Goal: Contribute content: Contribute content

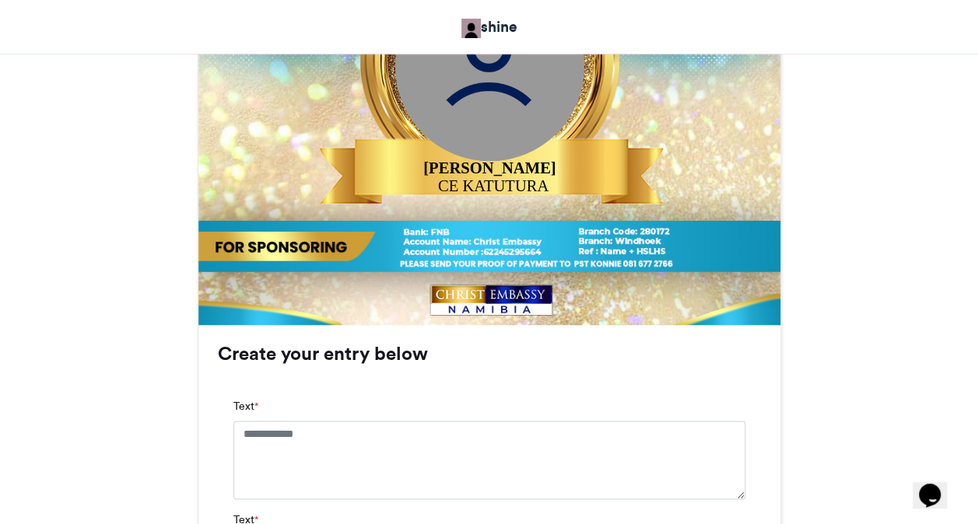
scroll to position [778, 0]
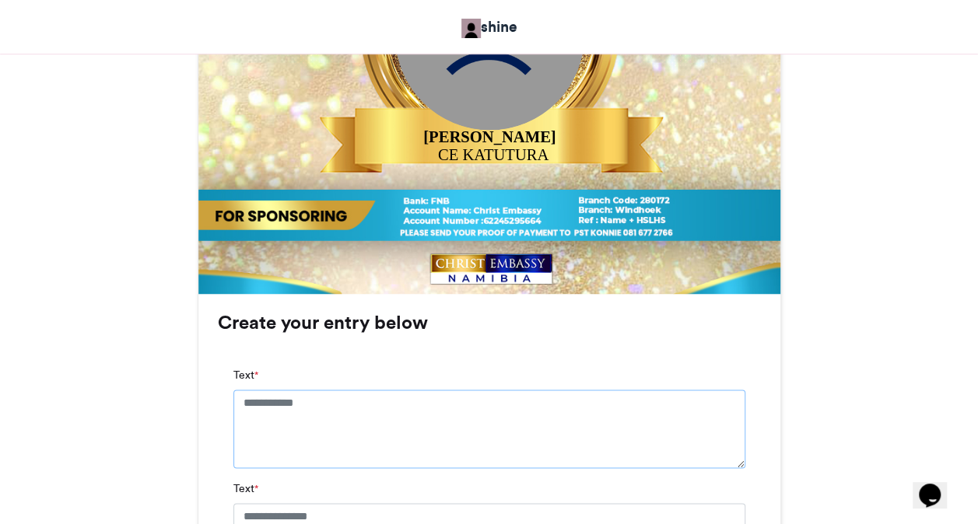
click at [349, 412] on textarea "Text *" at bounding box center [489, 429] width 512 height 78
type textarea "**********"
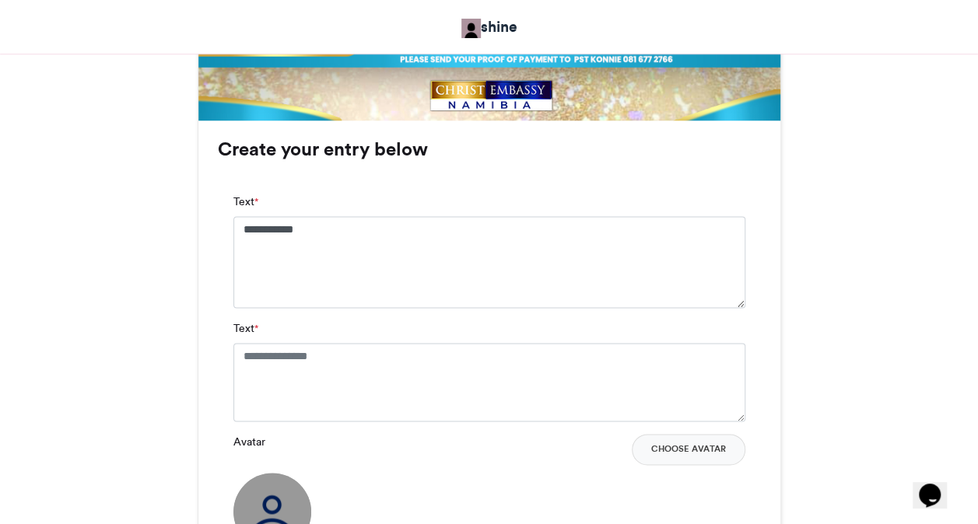
scroll to position [965, 0]
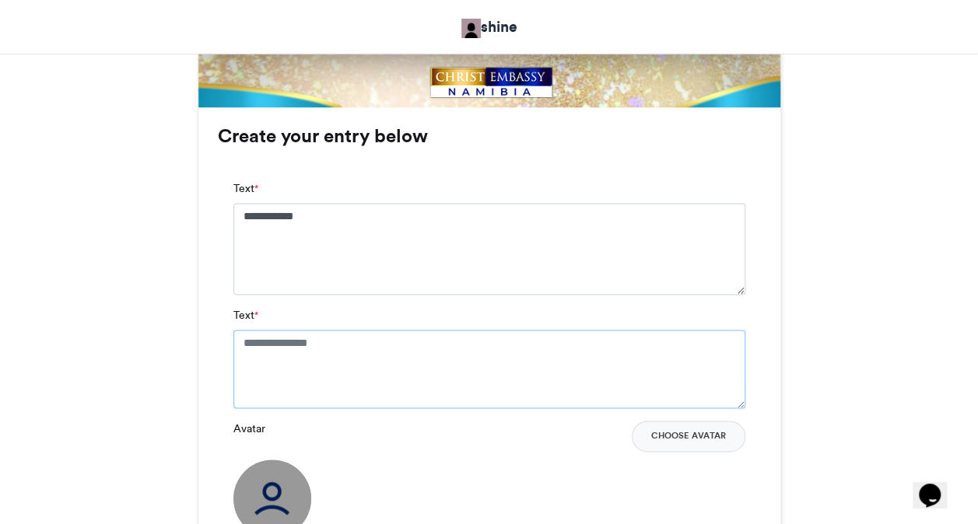
click at [352, 369] on textarea "Text *" at bounding box center [489, 369] width 512 height 78
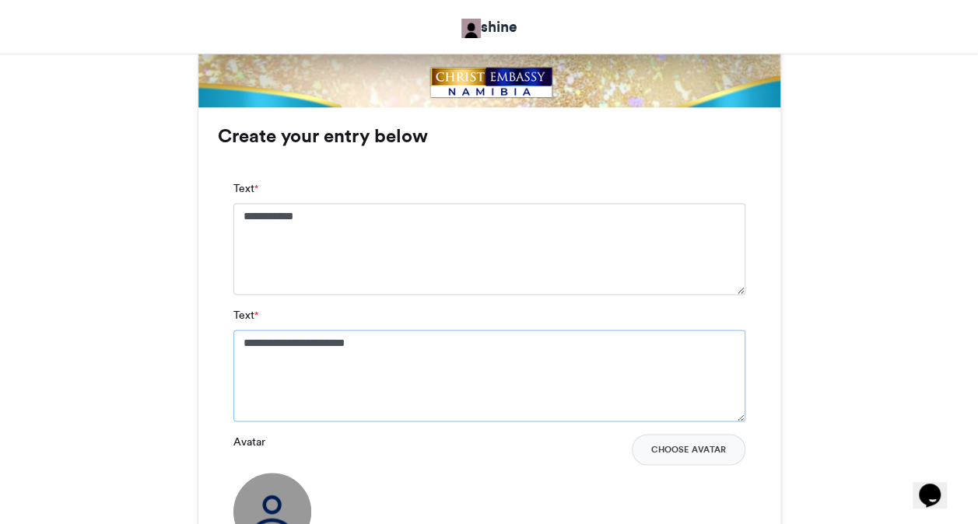
type textarea "**********"
click at [807, 376] on div "MAKE A GREAT SHOUT shine 1 week ago 0 0" at bounding box center [489, 33] width 887 height 1497
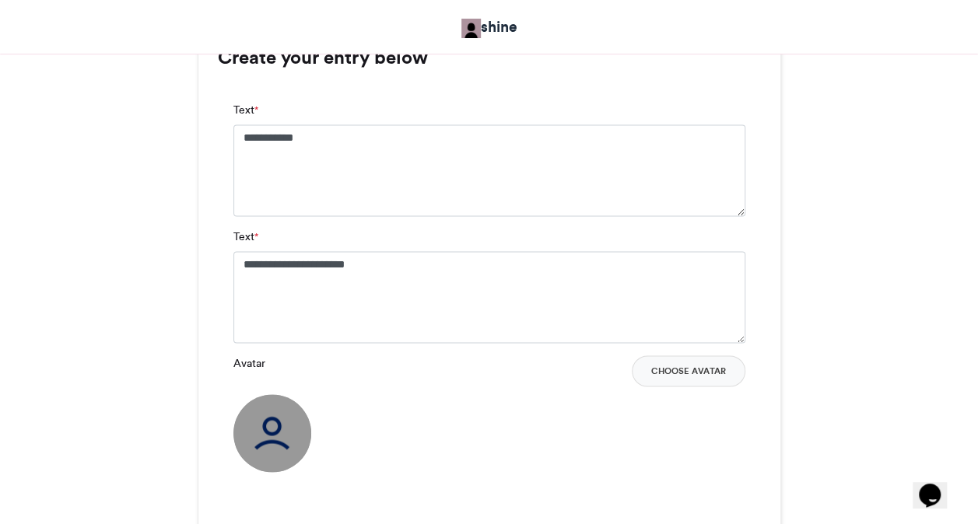
scroll to position [1120, 0]
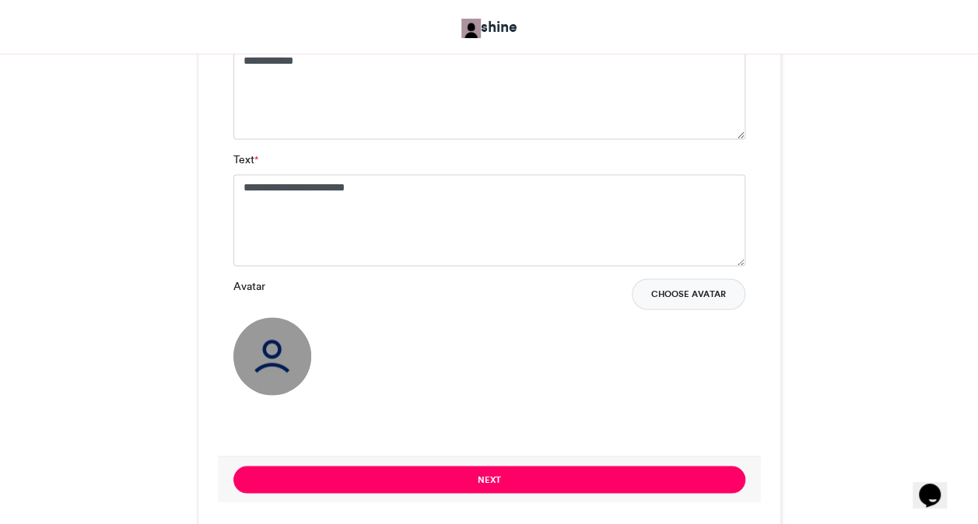
click at [678, 289] on button "Choose Avatar" at bounding box center [689, 293] width 114 height 31
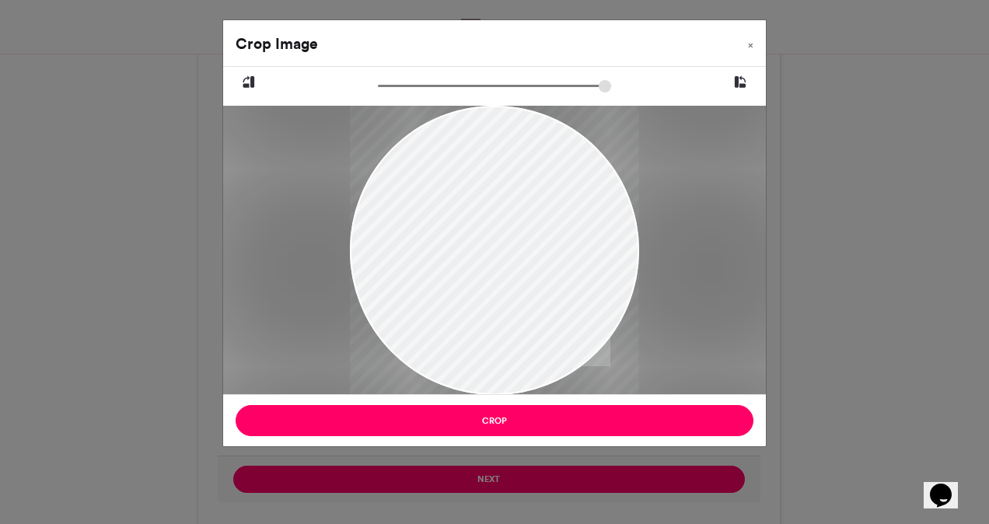
drag, startPoint x: 460, startPoint y: 185, endPoint x: 468, endPoint y: 215, distance: 31.3
click at [468, 215] on div at bounding box center [494, 281] width 289 height 433
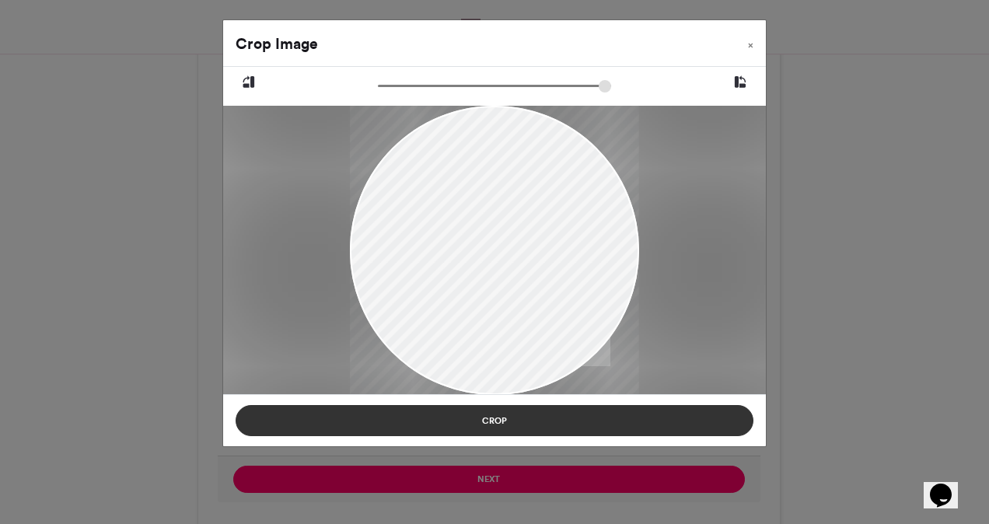
click at [478, 422] on button "Crop" at bounding box center [495, 420] width 518 height 31
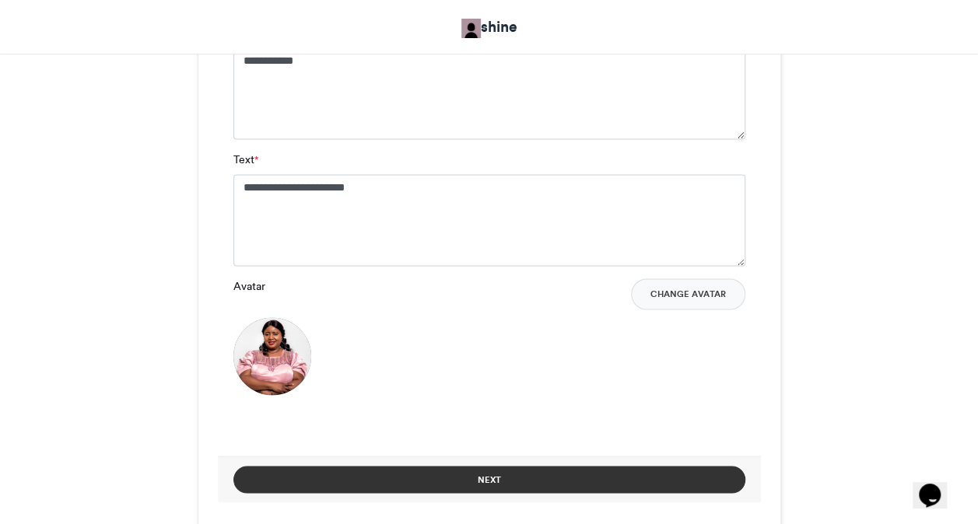
click at [519, 487] on button "Next" at bounding box center [489, 479] width 512 height 27
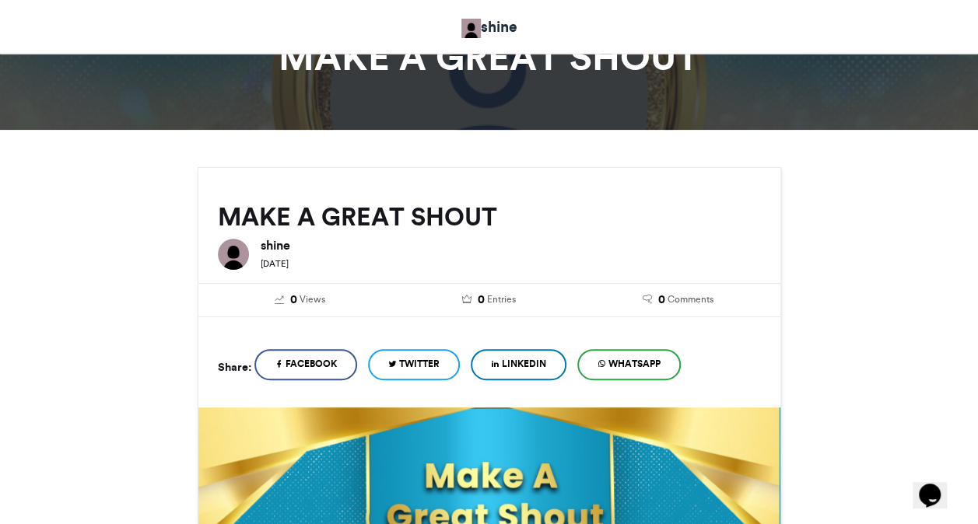
scroll to position [649, 0]
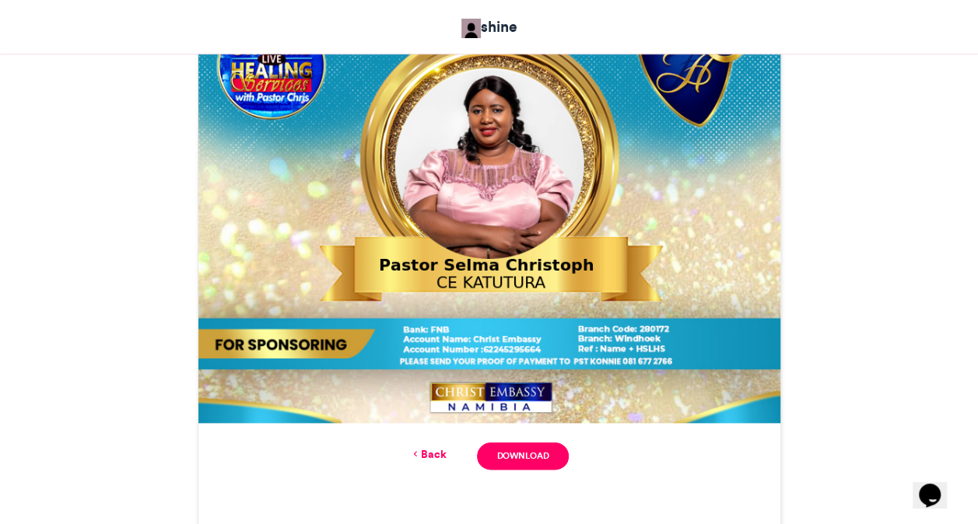
click at [951, 271] on div "MAKE A GREAT SHOUT shine 1 week ago 0 Views 0 Entries 0 Comments" at bounding box center [489, 98] width 978 height 1068
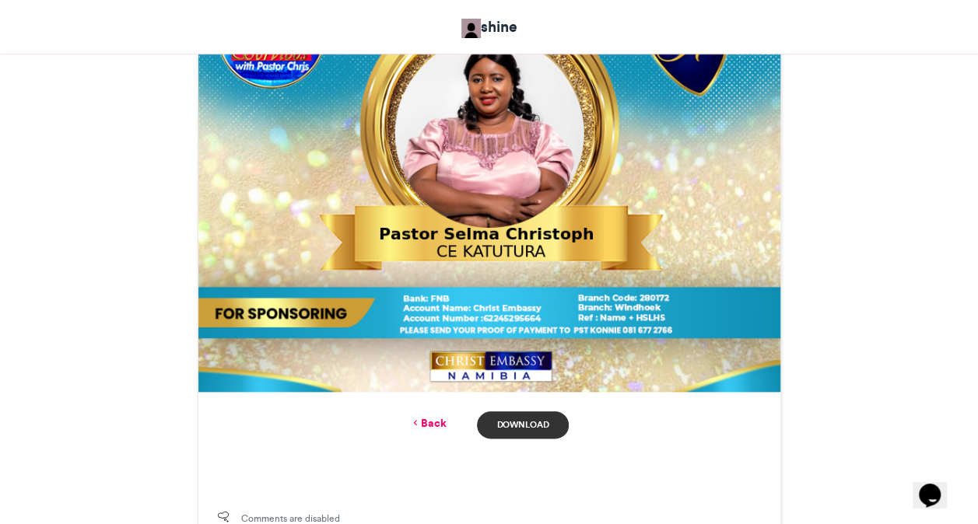
click at [522, 420] on link "Download" at bounding box center [522, 424] width 91 height 27
click at [299, 423] on div "Back Download" at bounding box center [489, 424] width 543 height 27
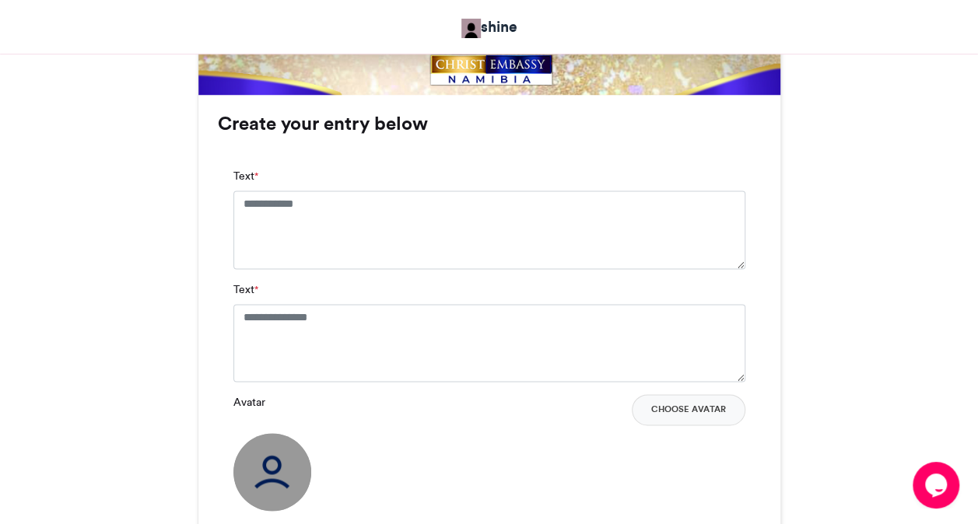
scroll to position [996, 0]
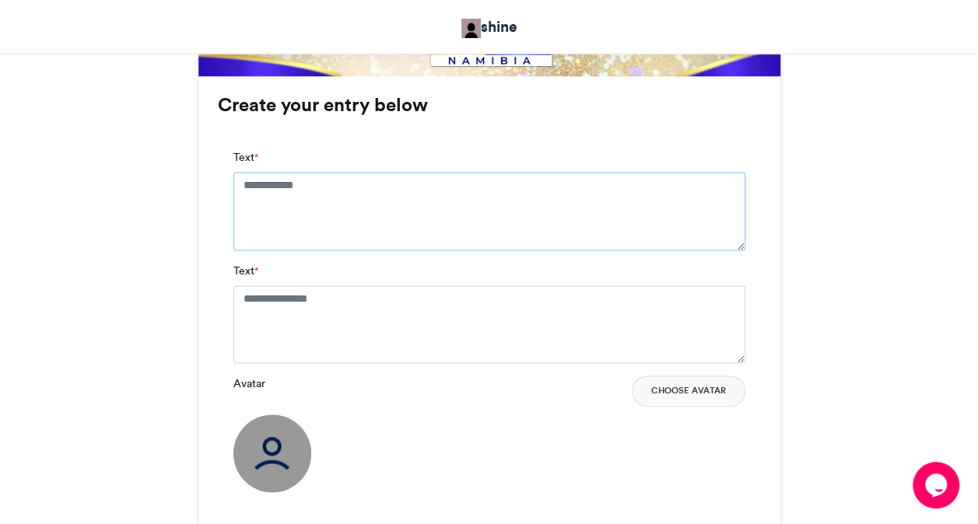
click at [562, 219] on textarea "Text *" at bounding box center [489, 211] width 512 height 78
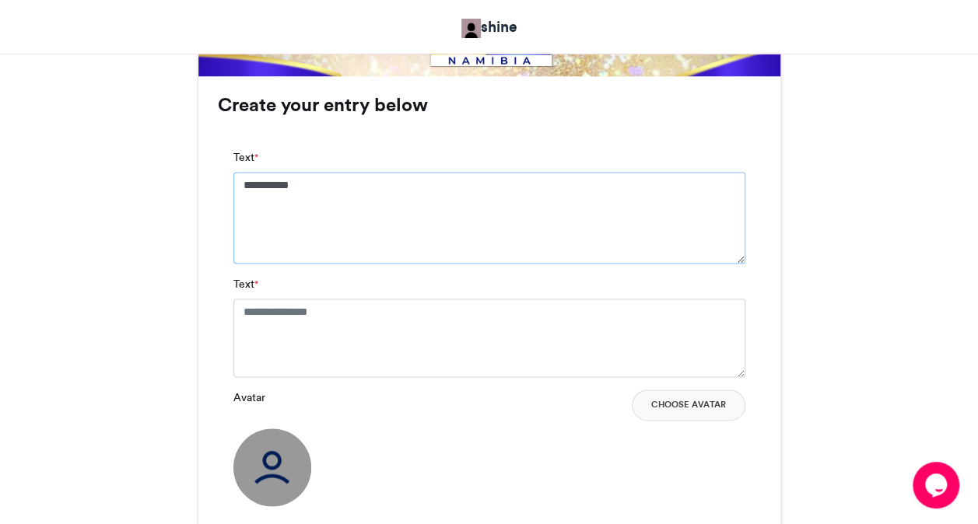
type textarea "**********"
click at [465, 336] on textarea "Text *" at bounding box center [489, 338] width 512 height 78
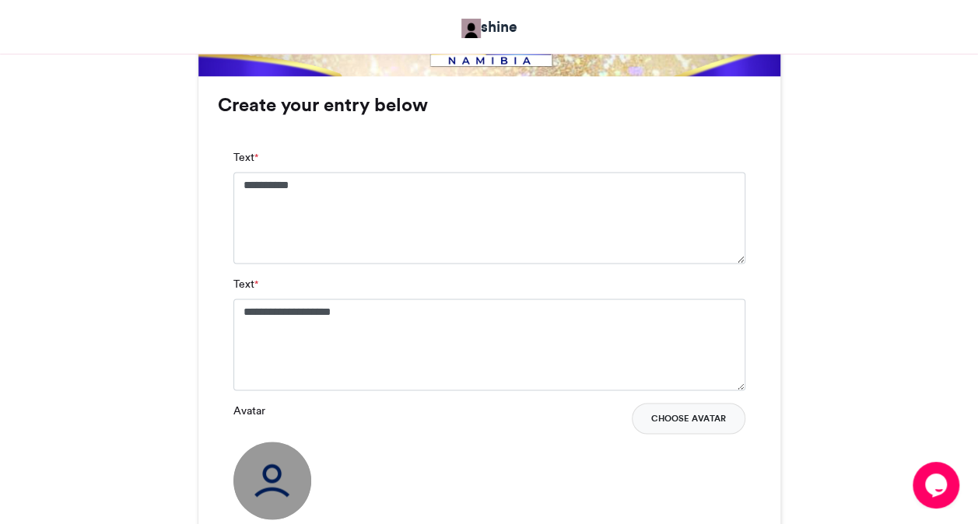
click at [700, 417] on button "Choose Avatar" at bounding box center [689, 418] width 114 height 31
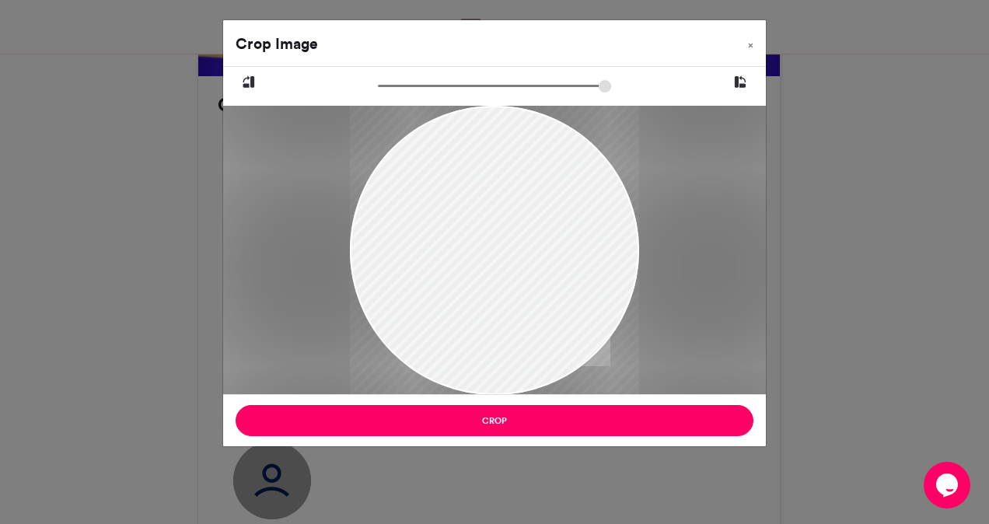
drag, startPoint x: 501, startPoint y: 246, endPoint x: 501, endPoint y: 275, distance: 29.6
click at [501, 275] on div at bounding box center [494, 281] width 289 height 362
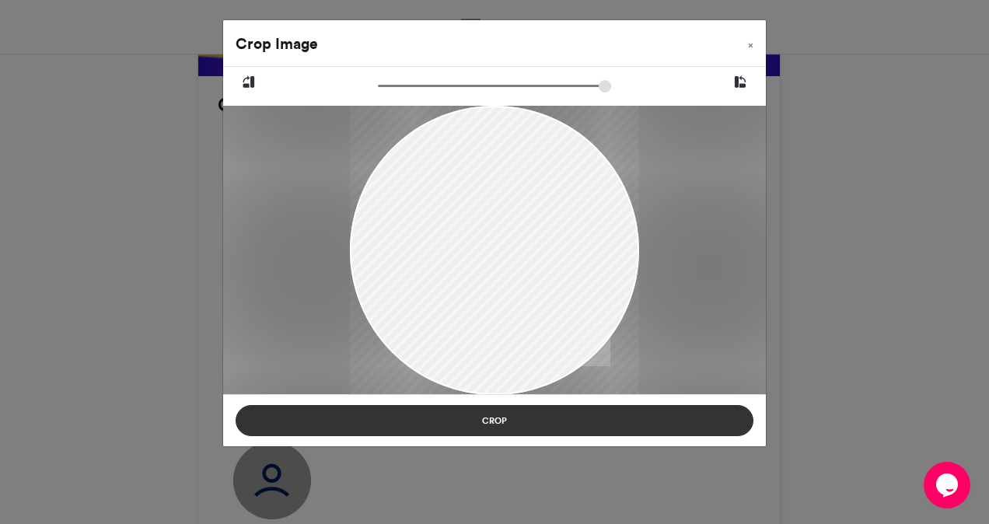
click at [502, 423] on button "Crop" at bounding box center [495, 420] width 518 height 31
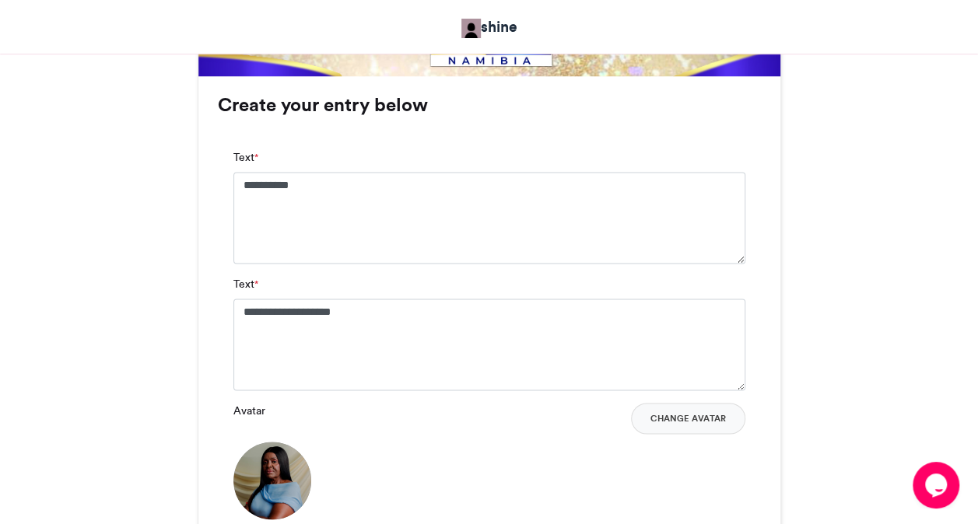
click at [913, 408] on div "RAISE A BANNER shine [DATE] 8 Views" at bounding box center [489, 2] width 887 height 1497
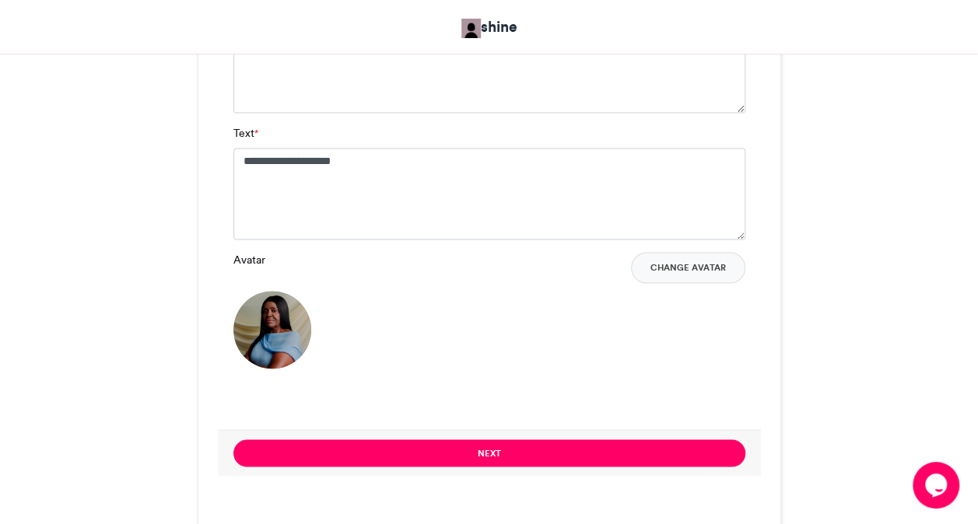
scroll to position [1338, 0]
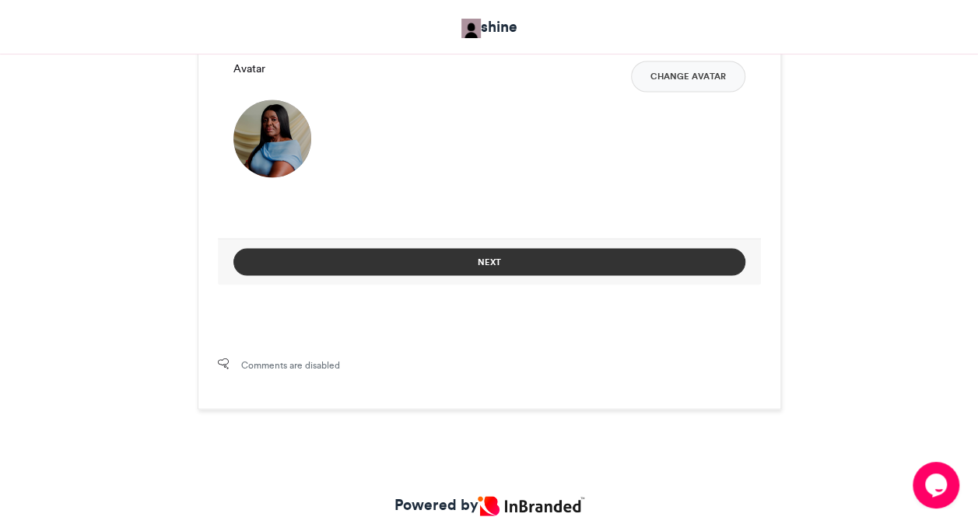
click at [422, 255] on button "Next" at bounding box center [489, 261] width 512 height 27
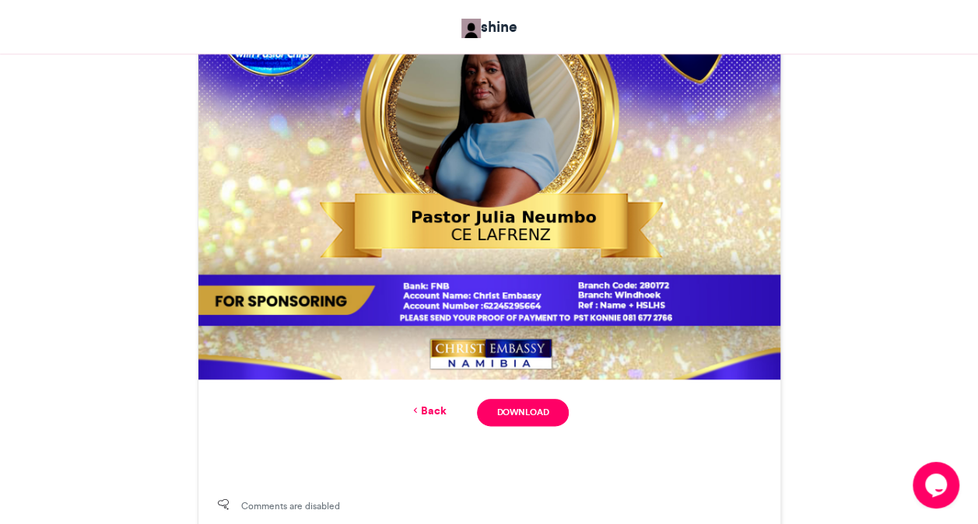
scroll to position [680, 0]
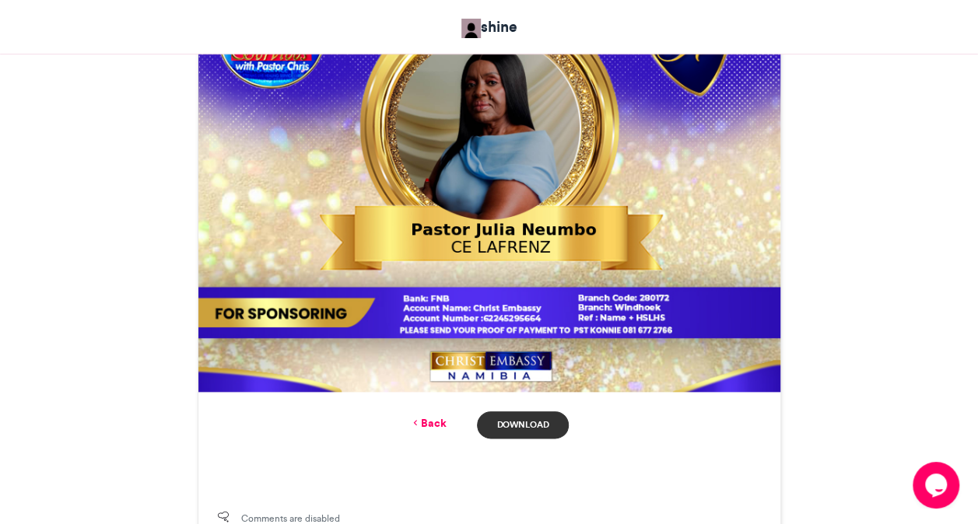
click at [527, 418] on link "Download" at bounding box center [522, 424] width 91 height 27
click at [511, 427] on link "Download" at bounding box center [522, 424] width 91 height 27
click at [437, 422] on link "Back" at bounding box center [427, 423] width 37 height 16
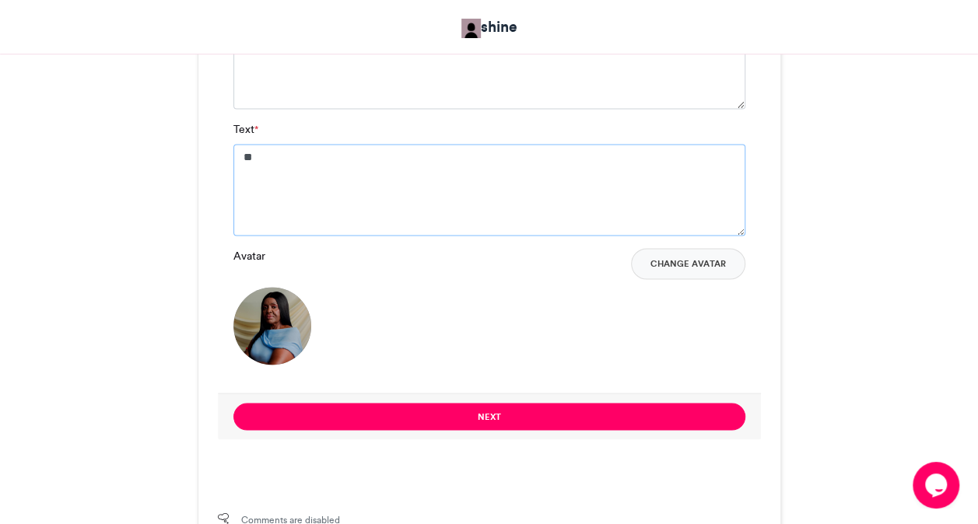
type textarea "*"
type textarea "**********"
click at [717, 263] on button "Change Avatar" at bounding box center [688, 263] width 114 height 31
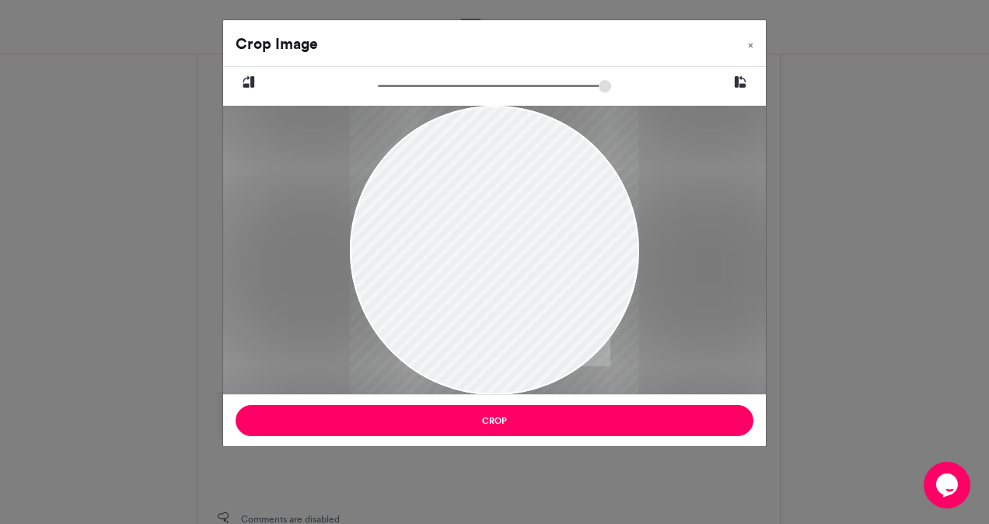
drag, startPoint x: 448, startPoint y: 219, endPoint x: 454, endPoint y: 269, distance: 50.2
click at [454, 269] on div at bounding box center [494, 300] width 289 height 433
drag, startPoint x: 383, startPoint y: 86, endPoint x: 400, endPoint y: 89, distance: 17.4
type input "******"
click at [400, 89] on input "zoom" at bounding box center [494, 86] width 233 height 15
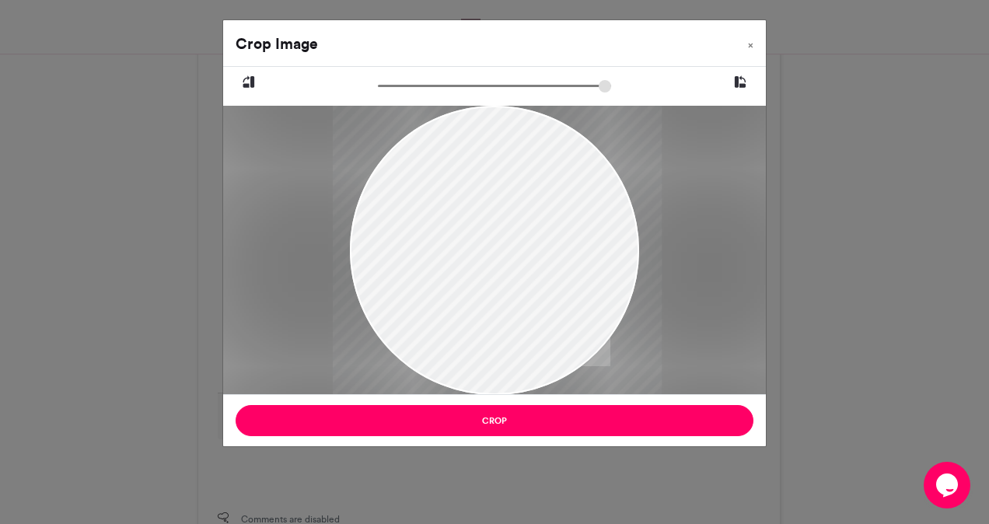
drag, startPoint x: 490, startPoint y: 174, endPoint x: 493, endPoint y: 195, distance: 21.2
click at [493, 195] on div at bounding box center [497, 328] width 329 height 494
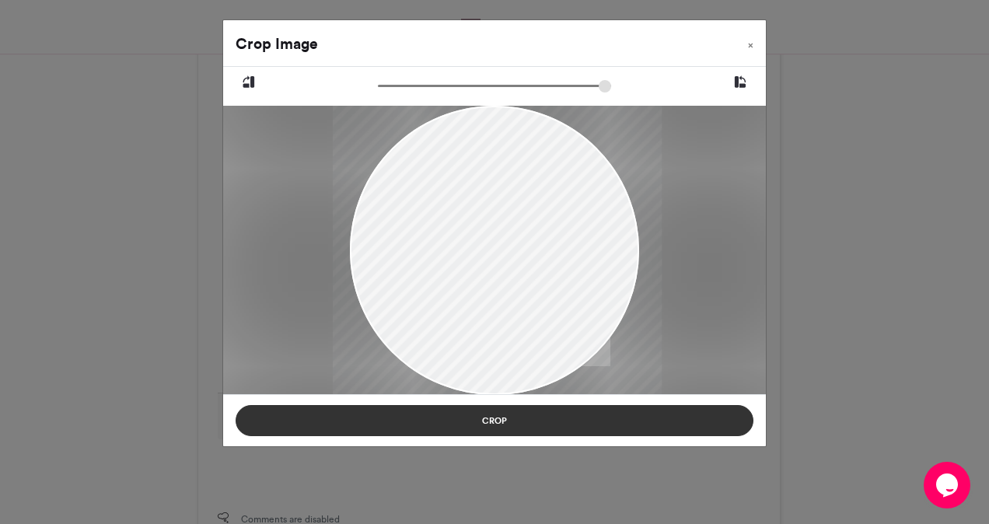
click at [493, 422] on button "Crop" at bounding box center [495, 420] width 518 height 31
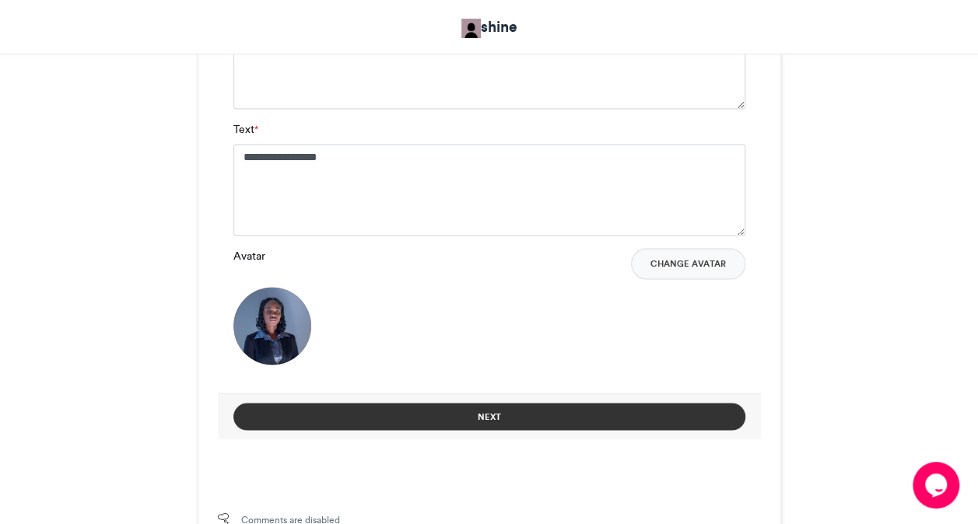
click at [449, 417] on button "Next" at bounding box center [489, 416] width 512 height 27
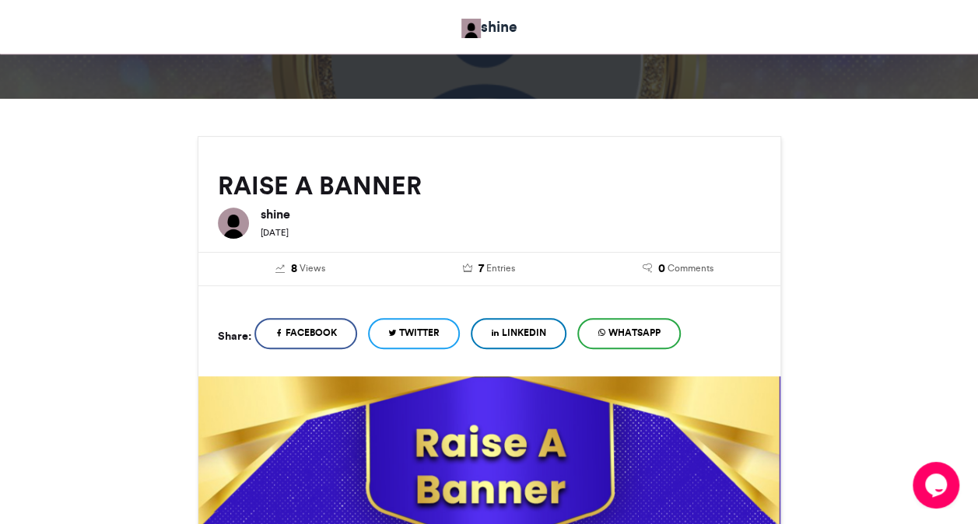
scroll to position [680, 0]
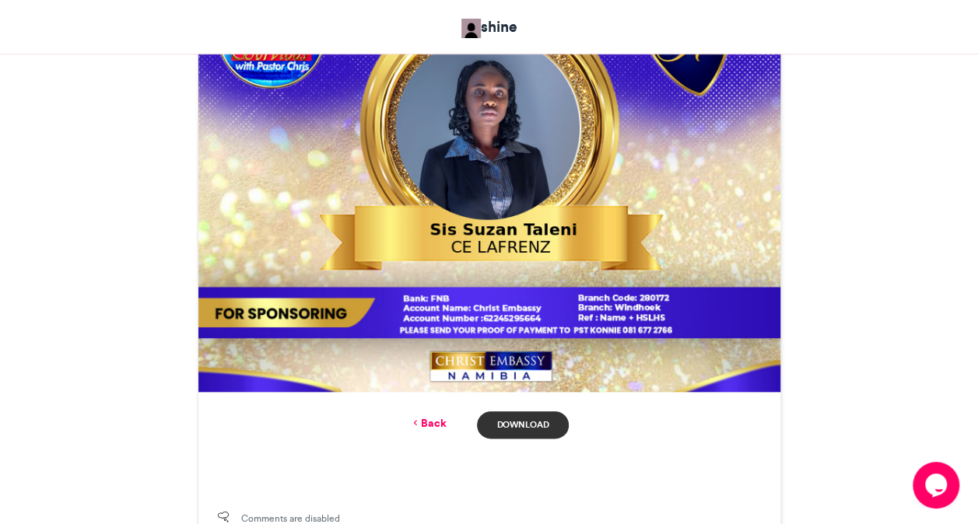
click at [521, 430] on link "Download" at bounding box center [522, 424] width 91 height 27
click at [521, 500] on div "Comments are disabled" at bounding box center [489, 527] width 582 height 72
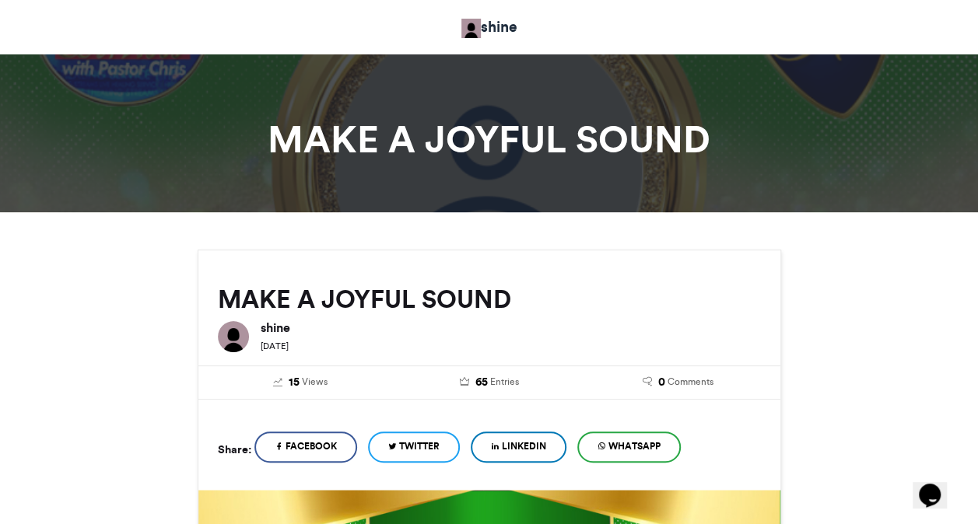
click at [773, 279] on div "MAKE A JOYFUL SOUND shine 2 weeks ago" at bounding box center [489, 303] width 582 height 107
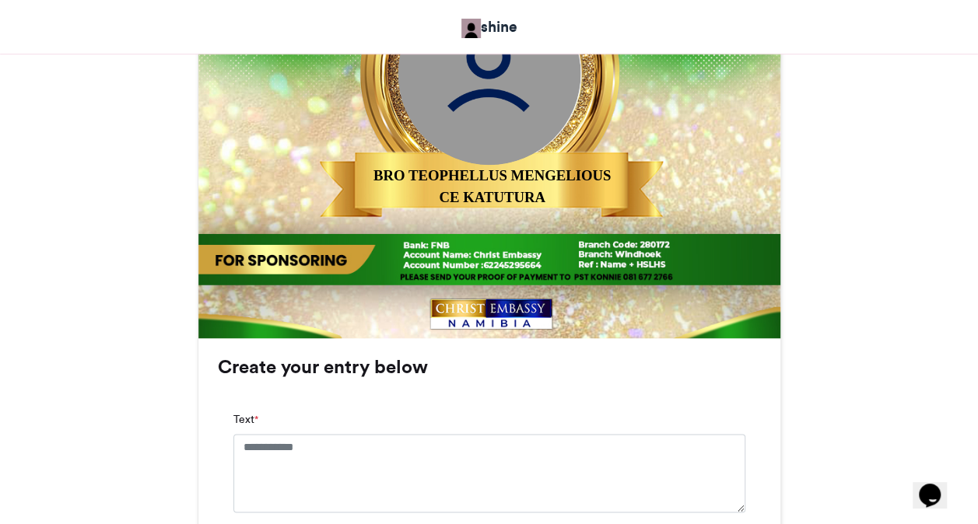
scroll to position [778, 0]
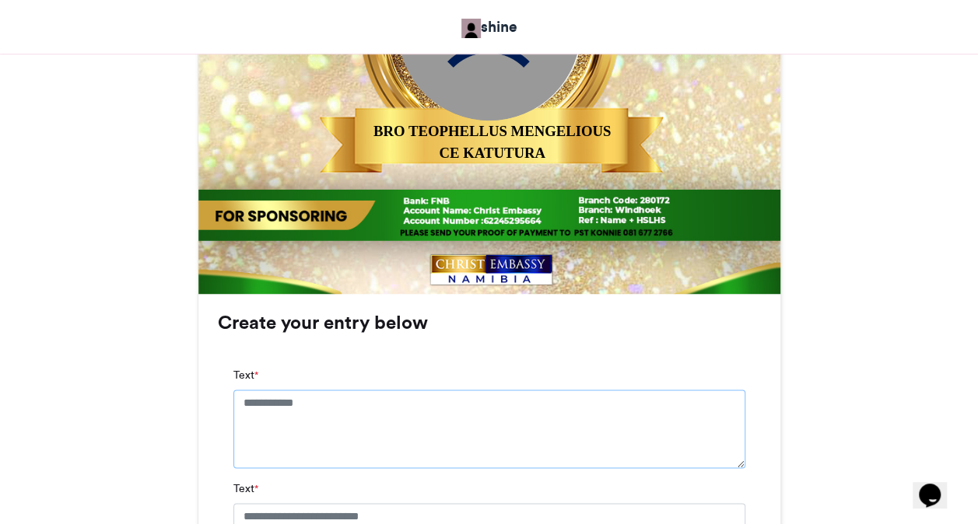
click at [394, 409] on textarea "Text *" at bounding box center [489, 429] width 512 height 78
type textarea "**********"
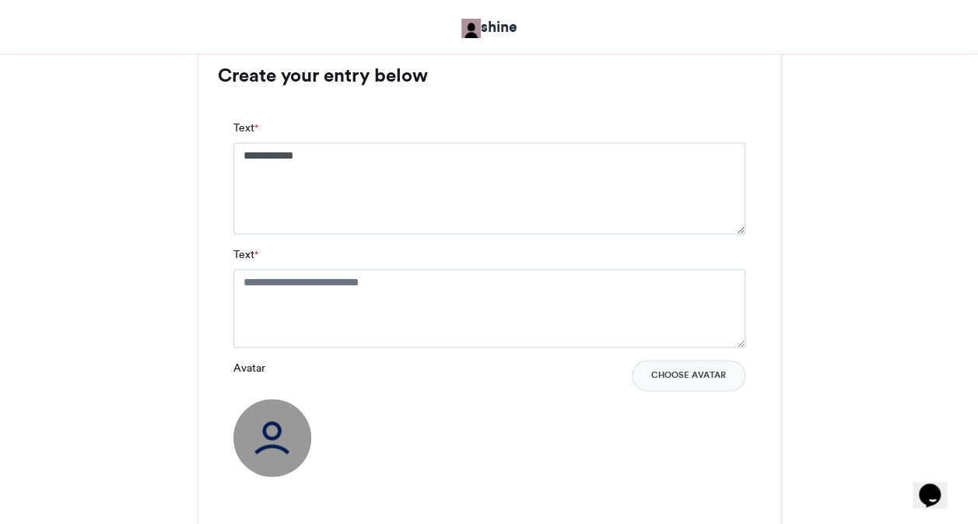
scroll to position [1027, 0]
click at [356, 287] on textarea "Text *" at bounding box center [489, 307] width 512 height 78
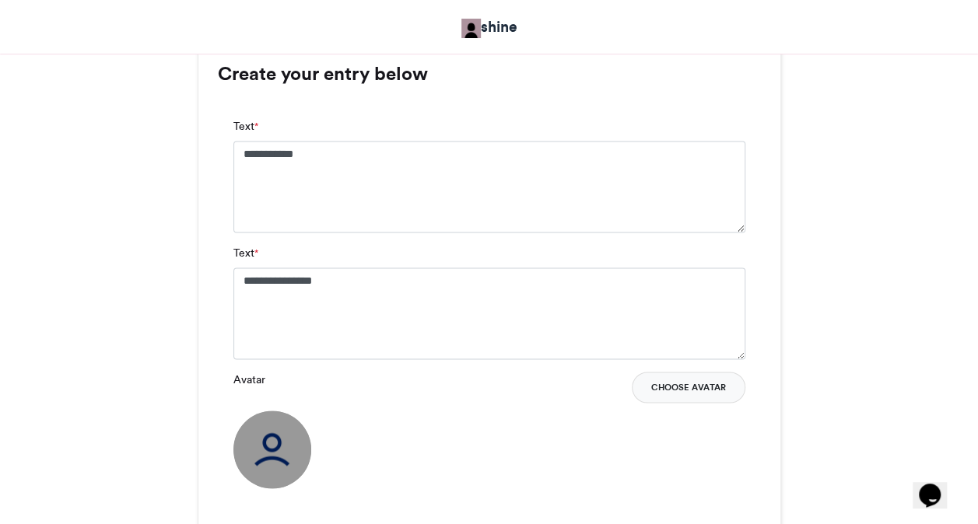
click at [691, 389] on button "Choose Avatar" at bounding box center [689, 387] width 114 height 31
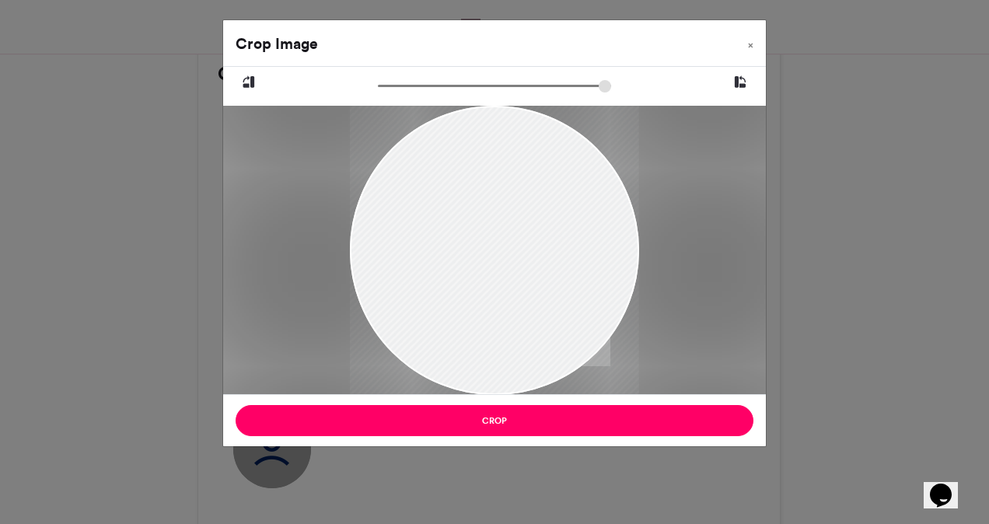
drag, startPoint x: 490, startPoint y: 212, endPoint x: 482, endPoint y: 257, distance: 46.5
click at [482, 257] on div at bounding box center [494, 296] width 289 height 514
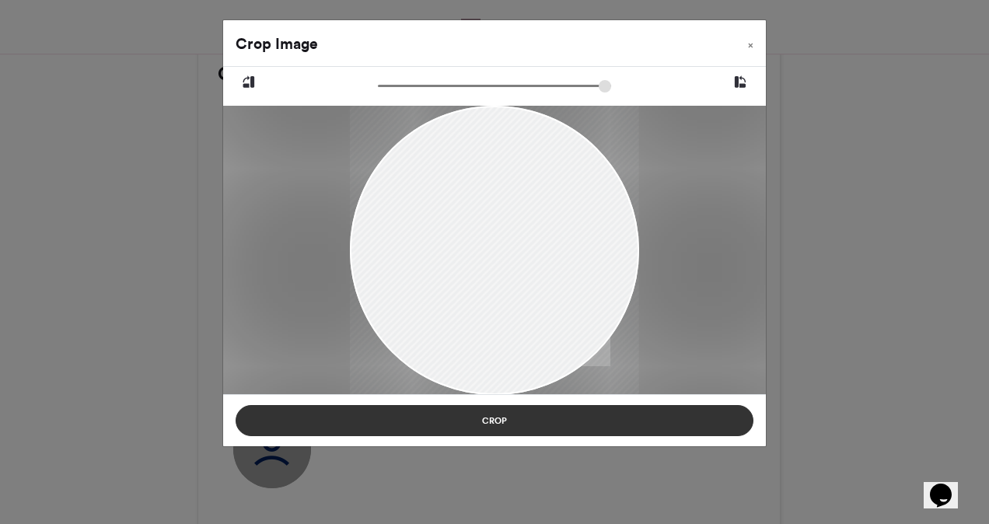
click at [481, 418] on button "Crop" at bounding box center [495, 420] width 518 height 31
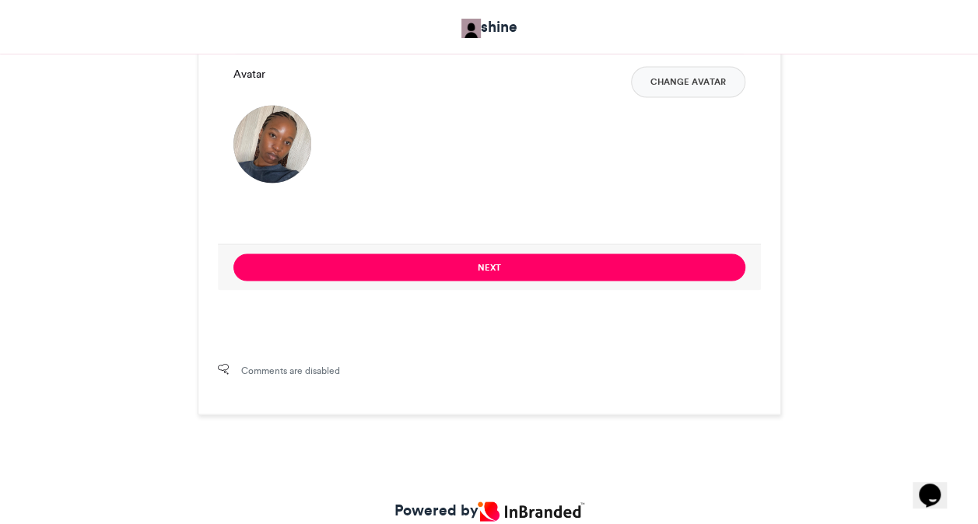
scroll to position [1338, 0]
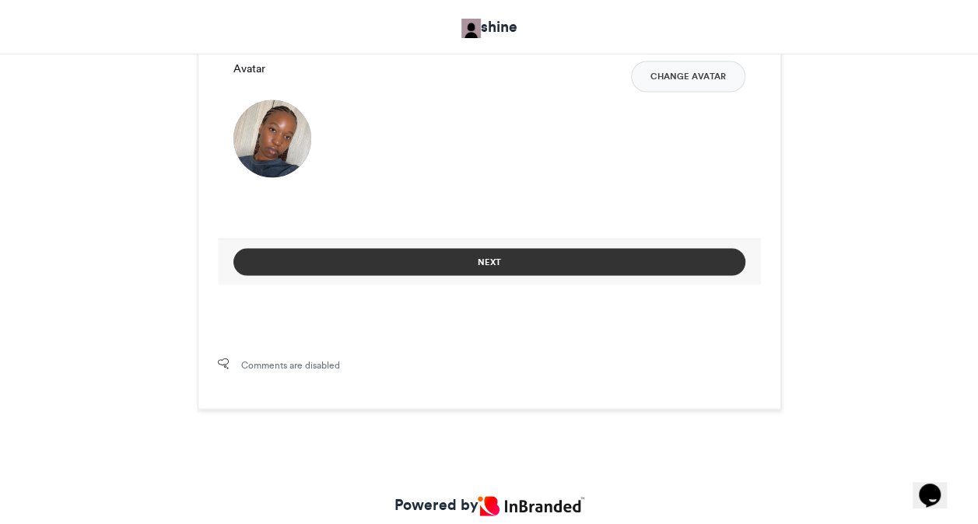
click at [484, 259] on button "Next" at bounding box center [489, 261] width 512 height 27
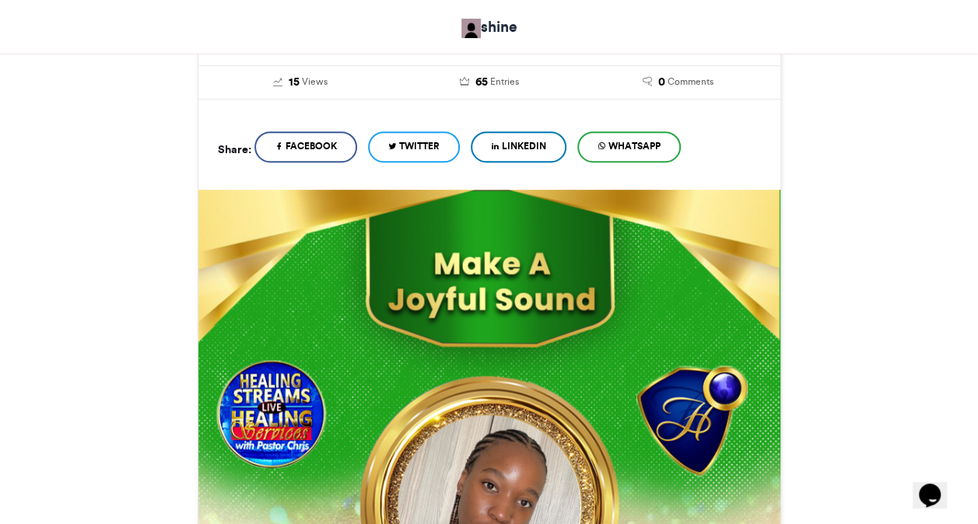
scroll to position [867, 0]
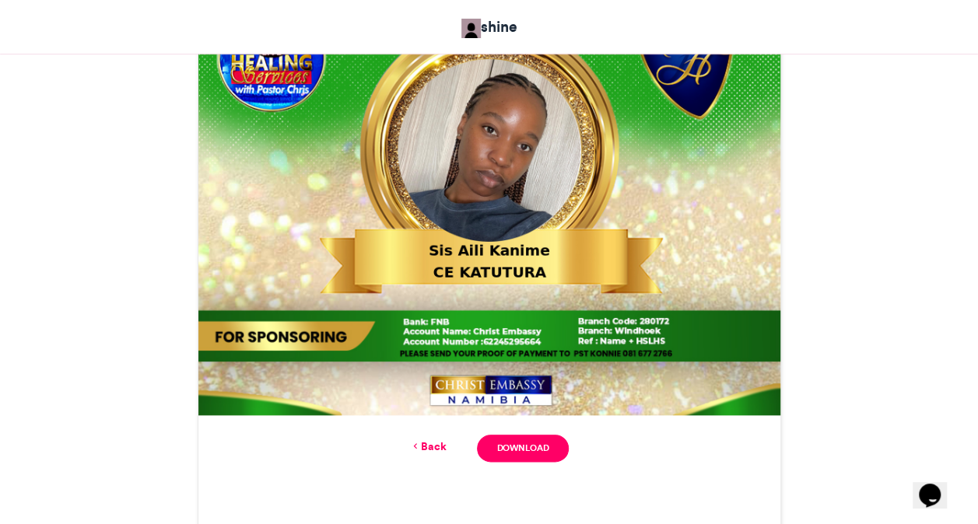
scroll to position [711, 0]
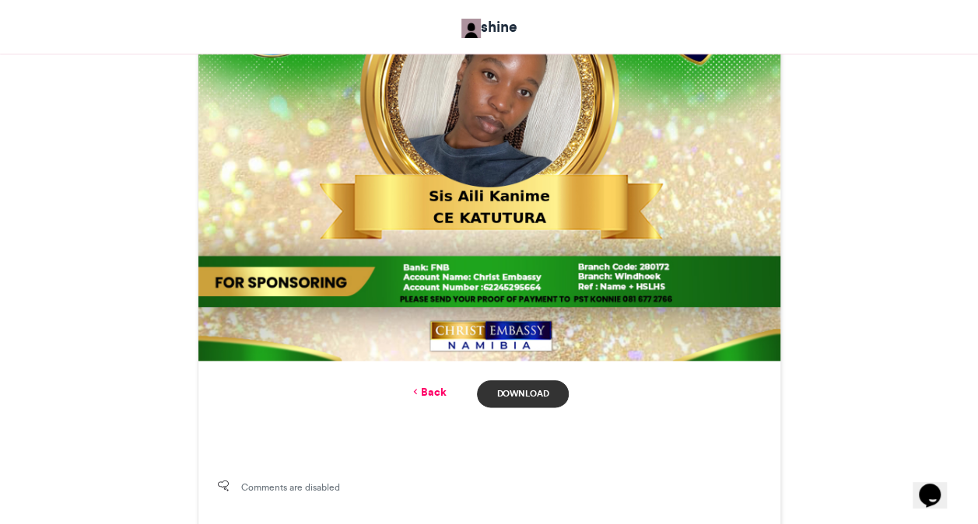
click at [543, 398] on link "Download" at bounding box center [522, 393] width 91 height 27
click at [429, 394] on link "Back" at bounding box center [427, 392] width 37 height 16
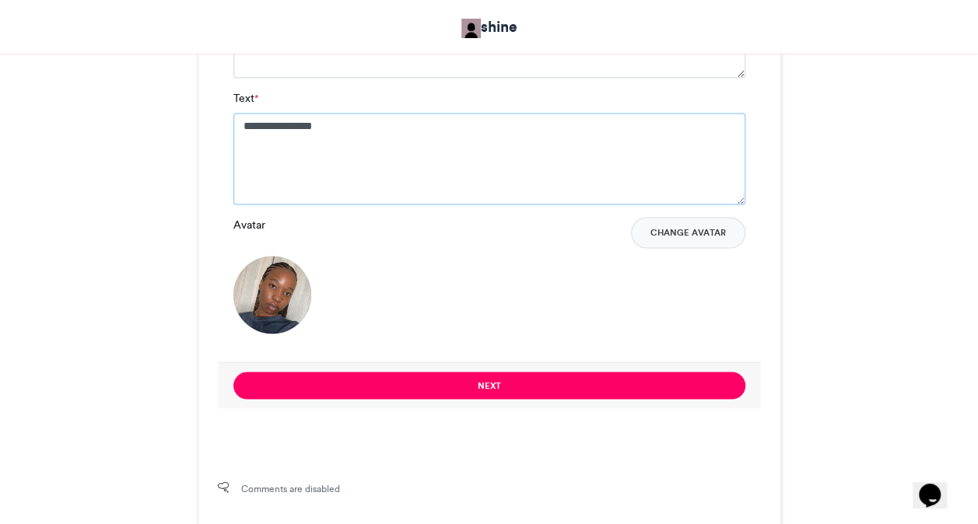
click at [325, 128] on textarea "**********" at bounding box center [489, 159] width 512 height 92
type textarea "**********"
click at [705, 219] on button "Change Avatar" at bounding box center [688, 232] width 114 height 31
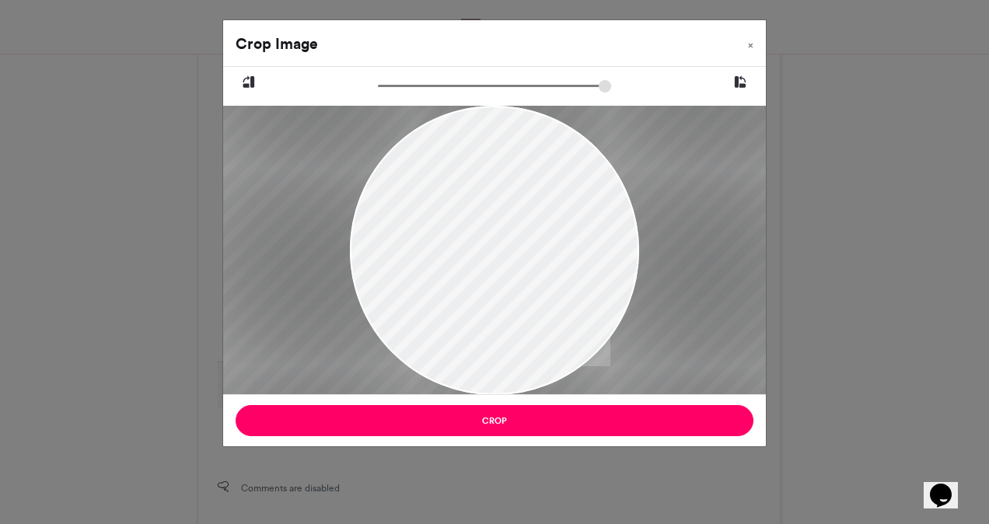
drag, startPoint x: 383, startPoint y: 82, endPoint x: 481, endPoint y: 118, distance: 104.3
type input "******"
click at [481, 93] on input "zoom" at bounding box center [494, 86] width 233 height 15
drag, startPoint x: 464, startPoint y: 196, endPoint x: 479, endPoint y: 216, distance: 25.0
click at [479, 216] on div at bounding box center [508, 269] width 577 height 769
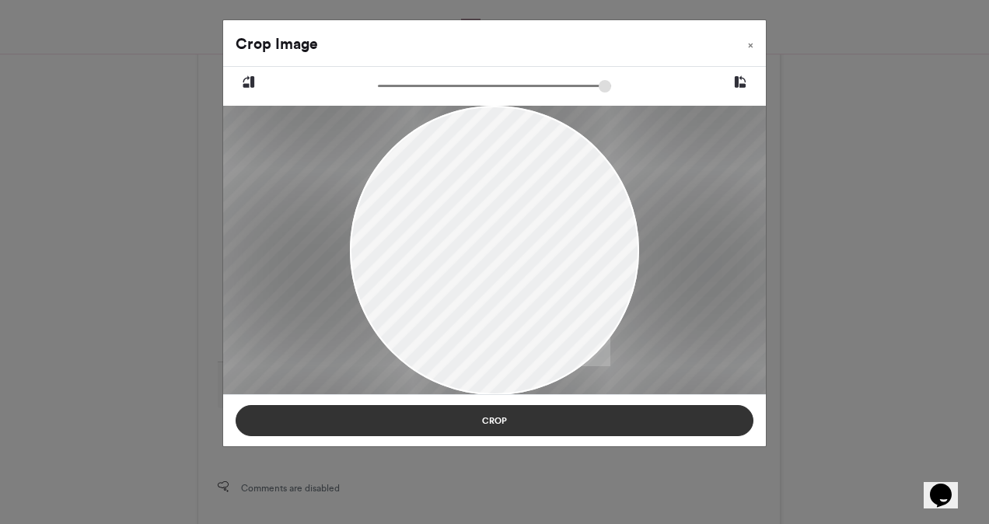
click at [478, 408] on button "Crop" at bounding box center [495, 420] width 518 height 31
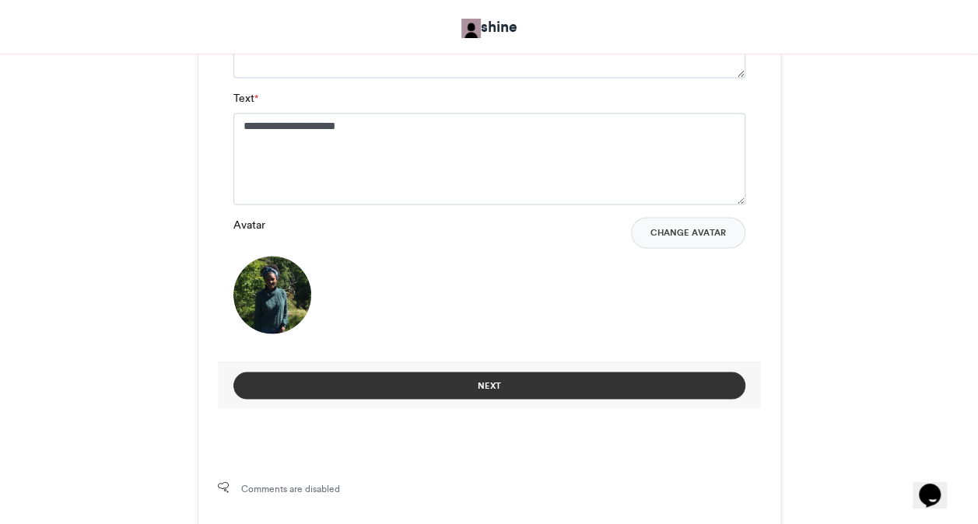
click at [442, 388] on button "Next" at bounding box center [489, 385] width 512 height 27
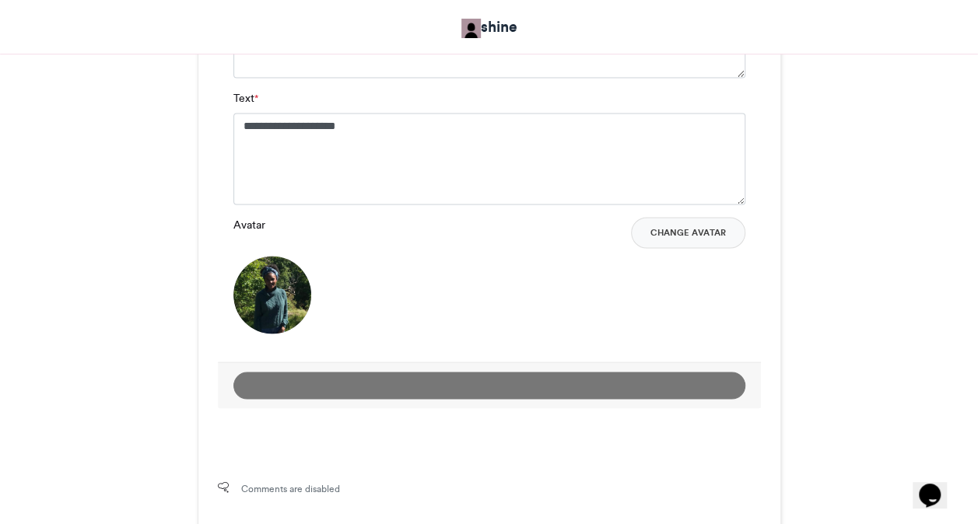
scroll to position [711, 0]
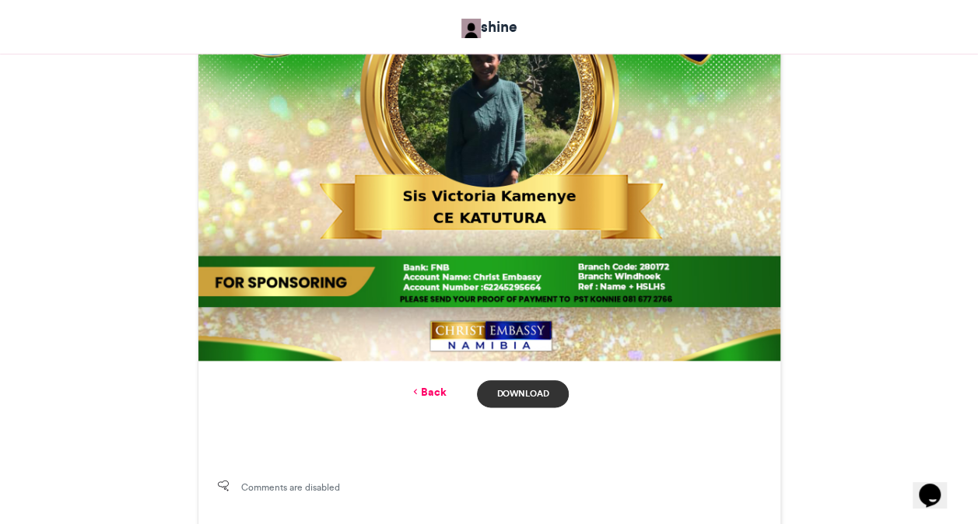
click at [524, 394] on link "Download" at bounding box center [522, 393] width 91 height 27
click at [418, 392] on icon at bounding box center [414, 392] width 11 height 14
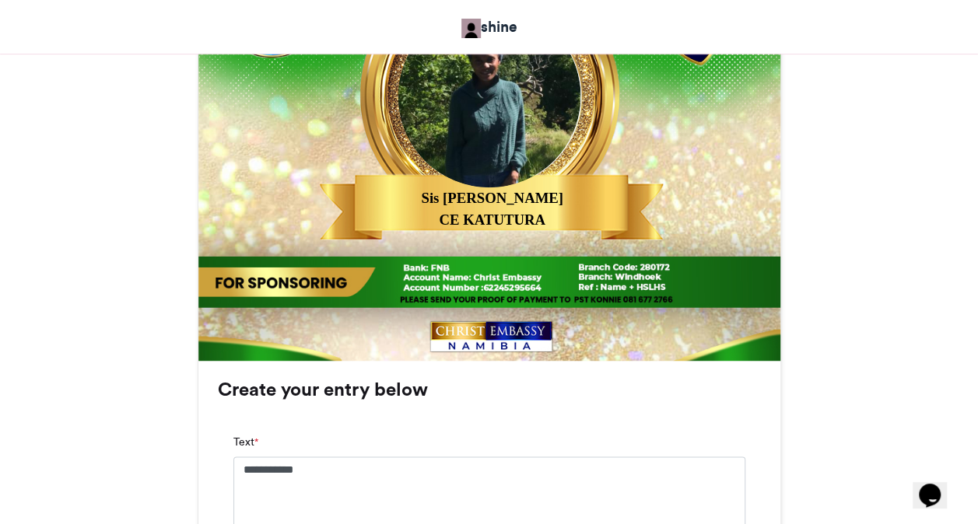
scroll to position [1182, 0]
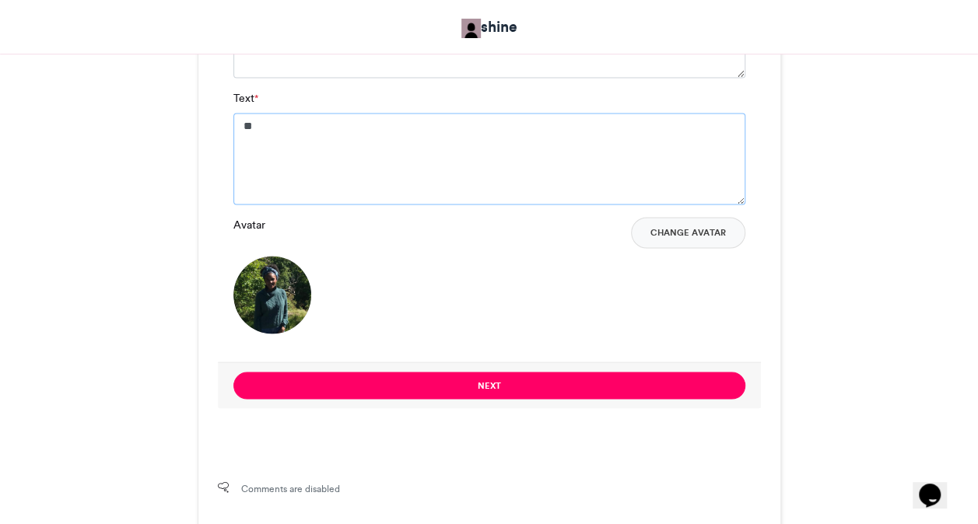
type textarea "*"
type textarea "**********"
click at [756, 109] on div "**********" at bounding box center [489, 155] width 543 height 414
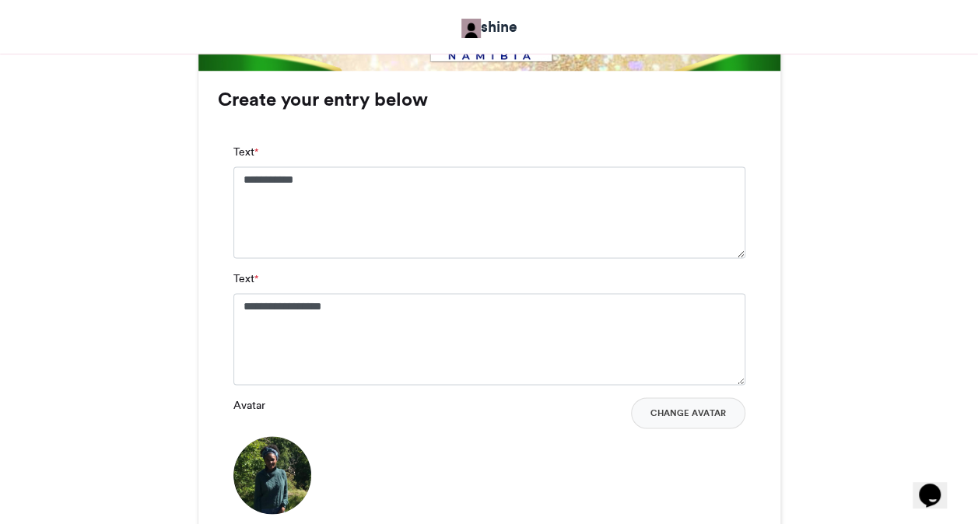
scroll to position [995, 0]
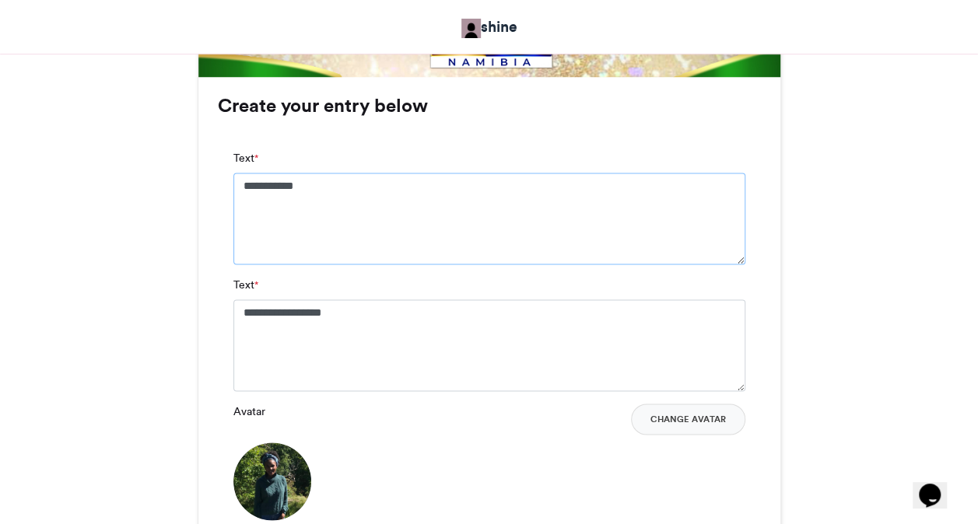
click at [400, 190] on textarea "**********" at bounding box center [489, 219] width 512 height 92
type textarea "**********"
click at [701, 432] on button "Change Avatar" at bounding box center [688, 419] width 114 height 31
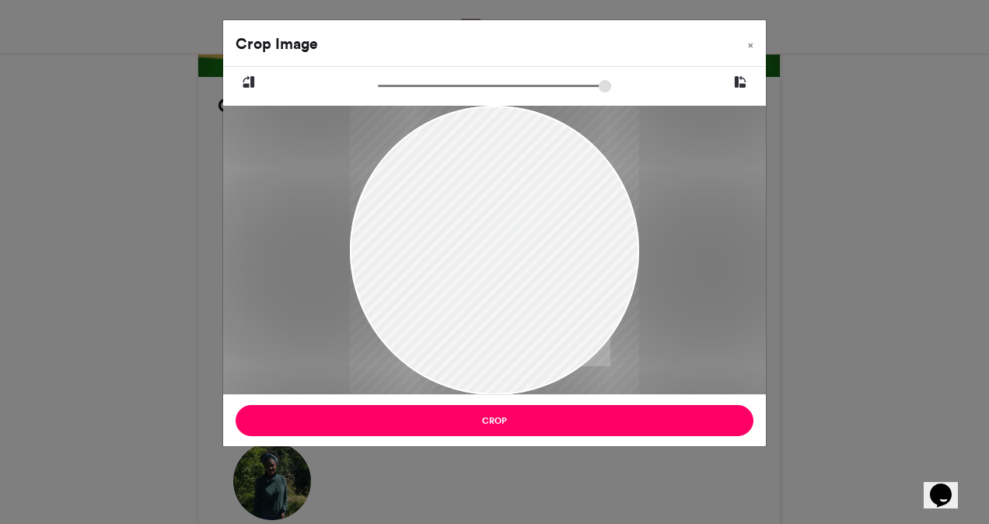
drag, startPoint x: 501, startPoint y: 271, endPoint x: 470, endPoint y: 250, distance: 37.1
click at [470, 250] on div at bounding box center [494, 230] width 289 height 386
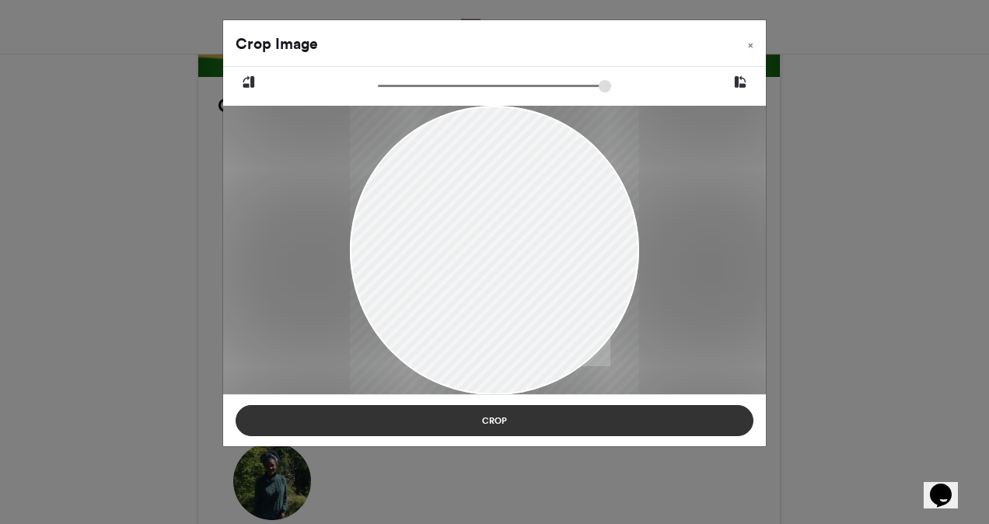
click at [492, 426] on button "Crop" at bounding box center [495, 420] width 518 height 31
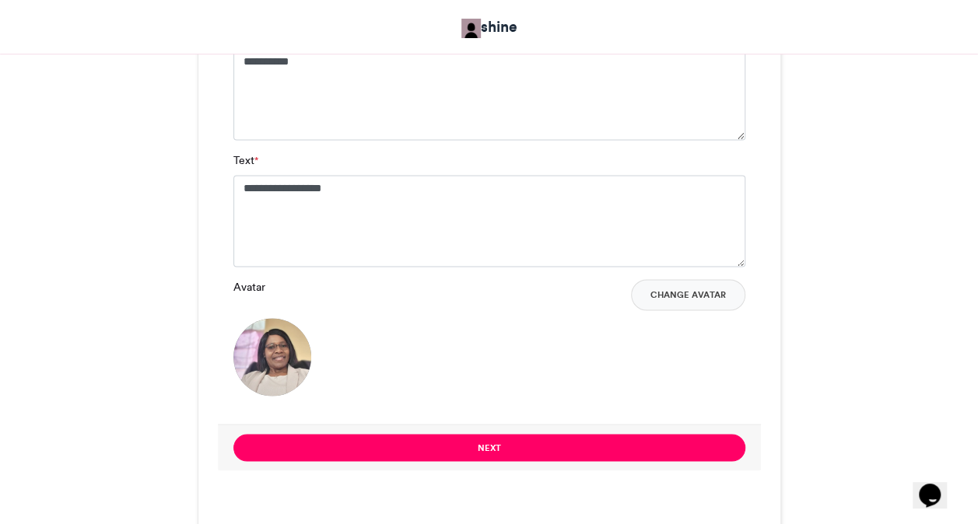
scroll to position [1150, 0]
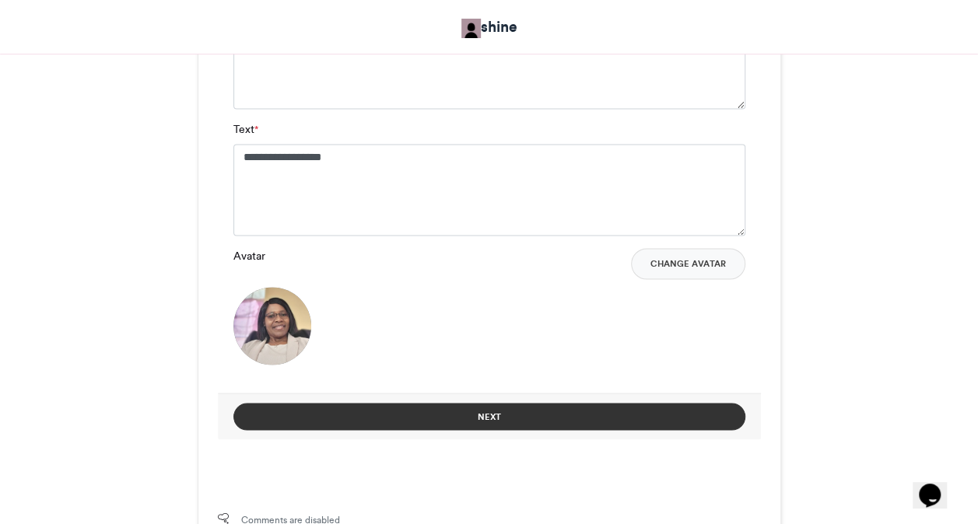
click at [507, 409] on button "Next" at bounding box center [489, 416] width 512 height 27
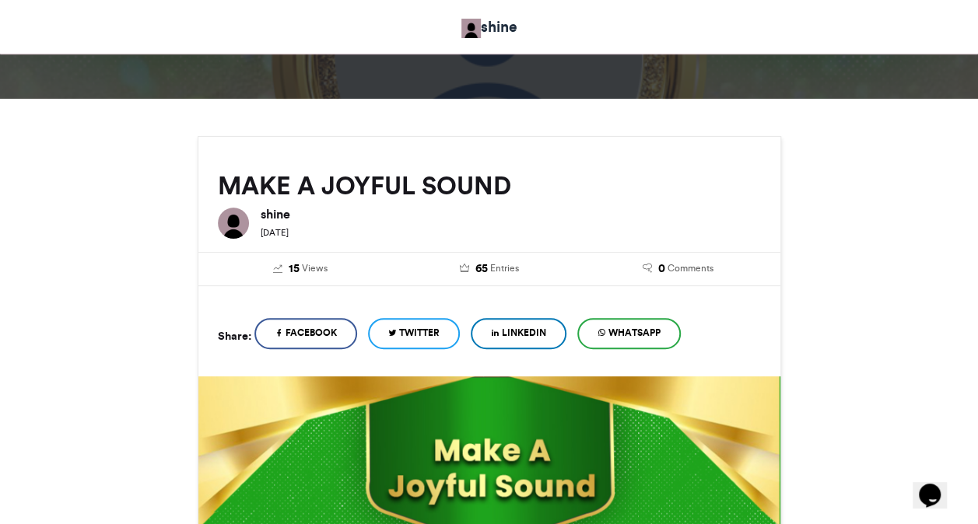
scroll to position [680, 0]
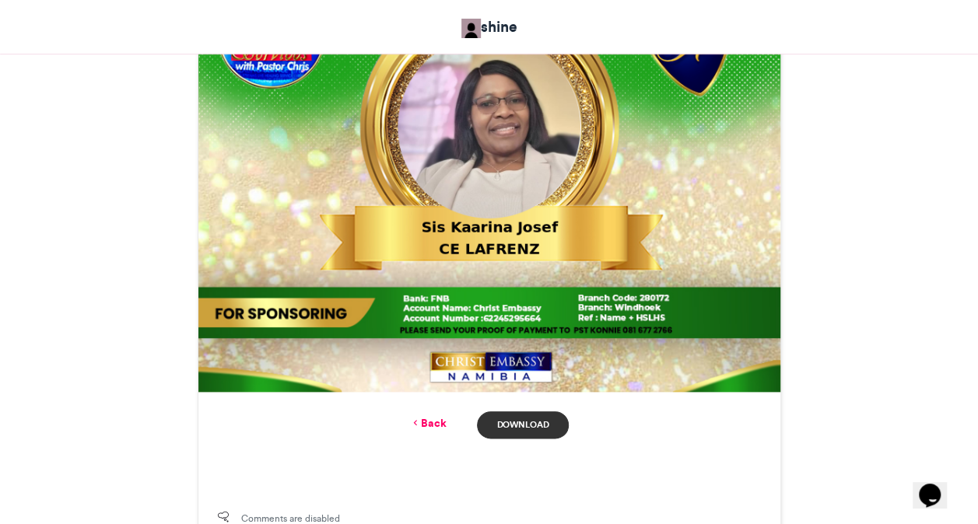
click at [543, 417] on link "Download" at bounding box center [522, 424] width 91 height 27
click at [434, 418] on link "Back" at bounding box center [427, 423] width 37 height 16
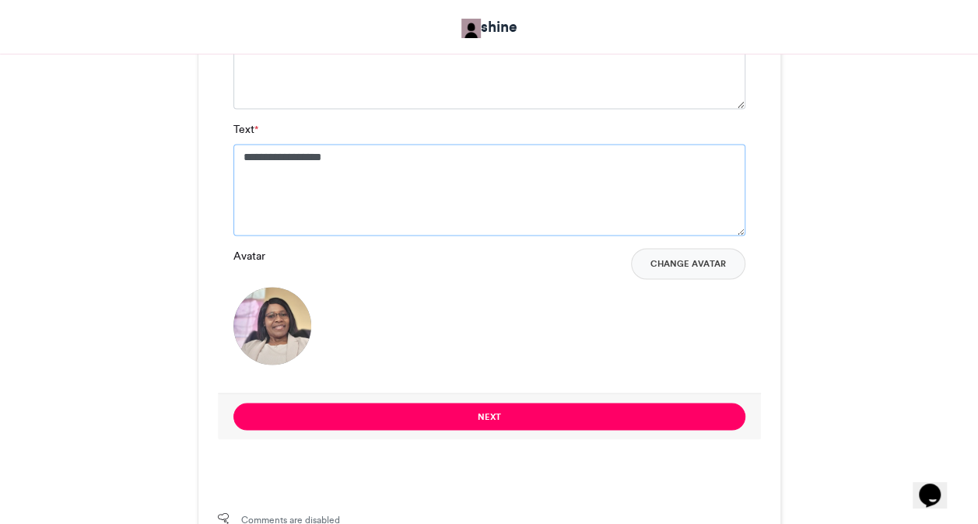
click at [328, 166] on textarea "**********" at bounding box center [489, 190] width 512 height 92
type textarea "*"
click at [667, 271] on button "Change Avatar" at bounding box center [688, 263] width 114 height 31
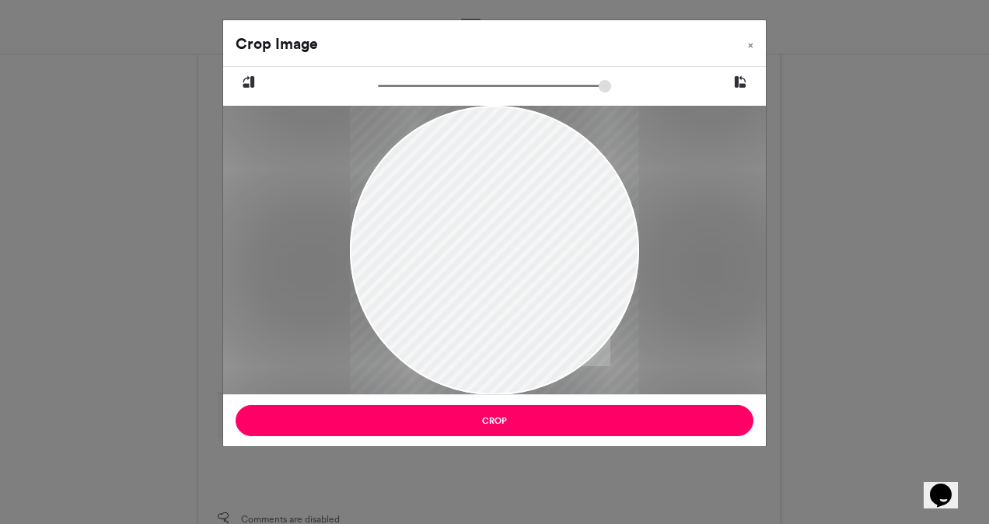
drag, startPoint x: 517, startPoint y: 145, endPoint x: 537, endPoint y: 199, distance: 57.8
click at [537, 199] on div at bounding box center [494, 303] width 289 height 433
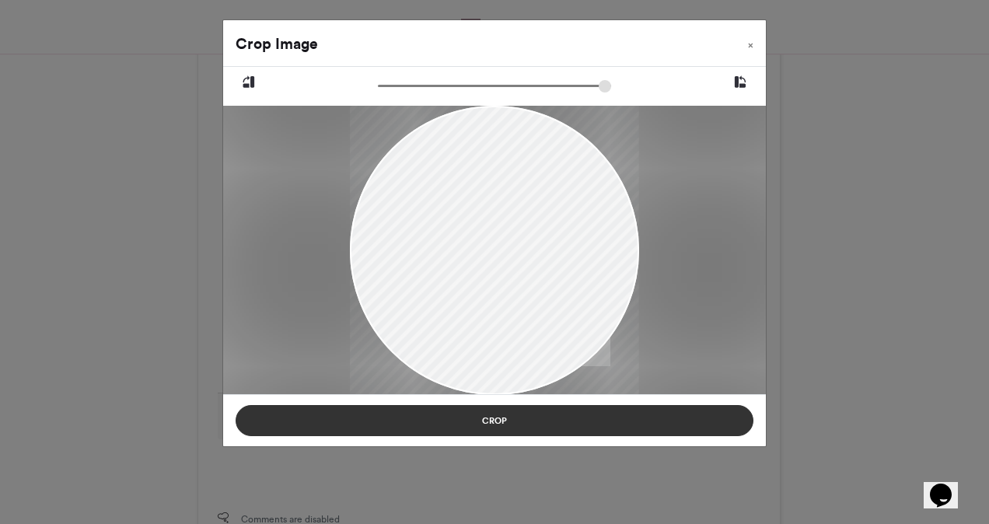
click at [510, 416] on button "Crop" at bounding box center [495, 420] width 518 height 31
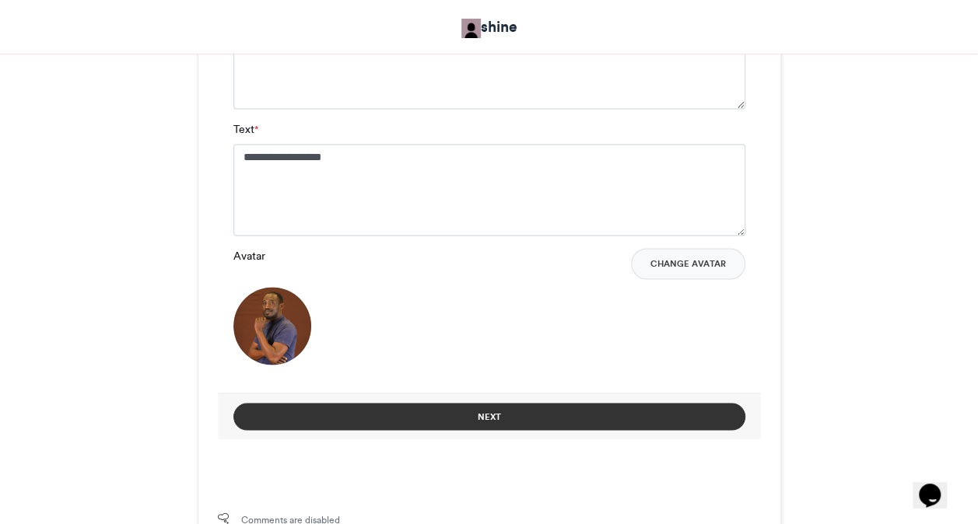
click at [481, 420] on button "Next" at bounding box center [489, 416] width 512 height 27
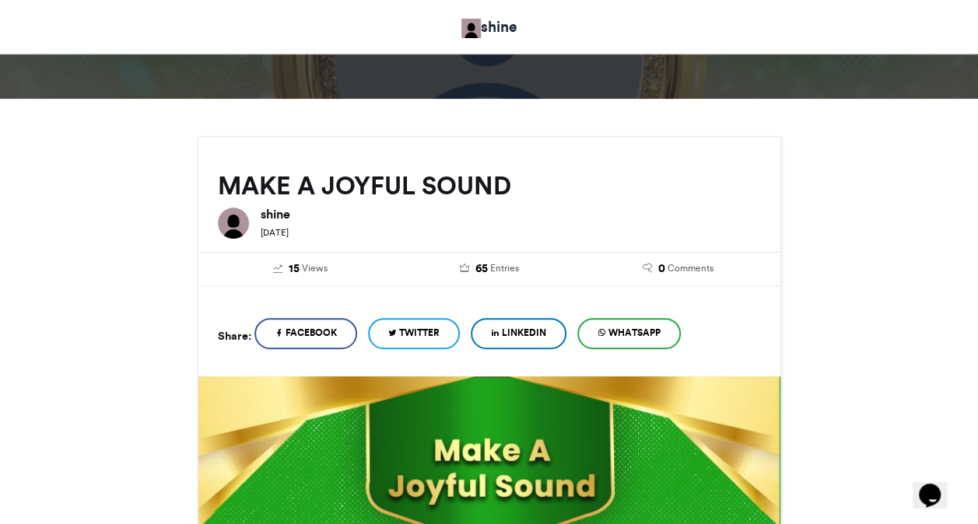
scroll to position [680, 0]
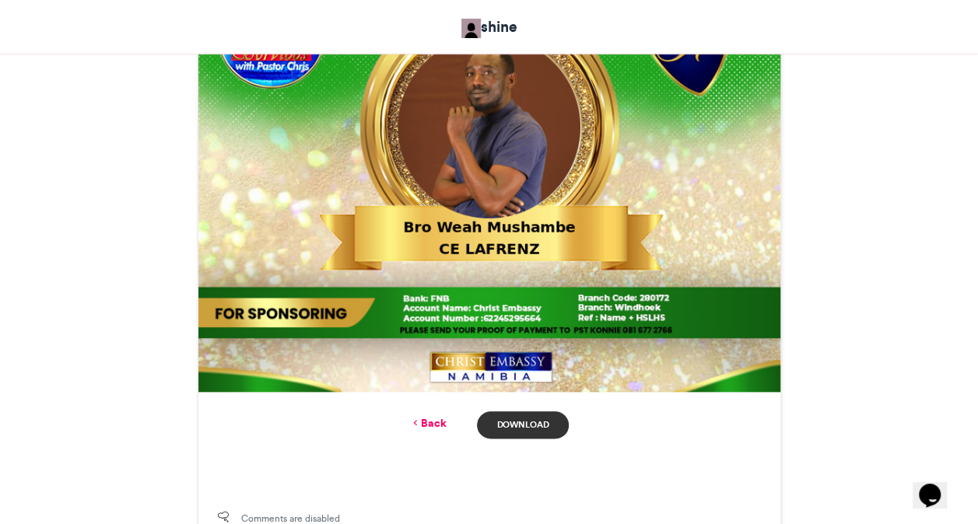
click at [532, 420] on link "Download" at bounding box center [522, 424] width 91 height 27
click at [432, 424] on link "Back" at bounding box center [427, 423] width 37 height 16
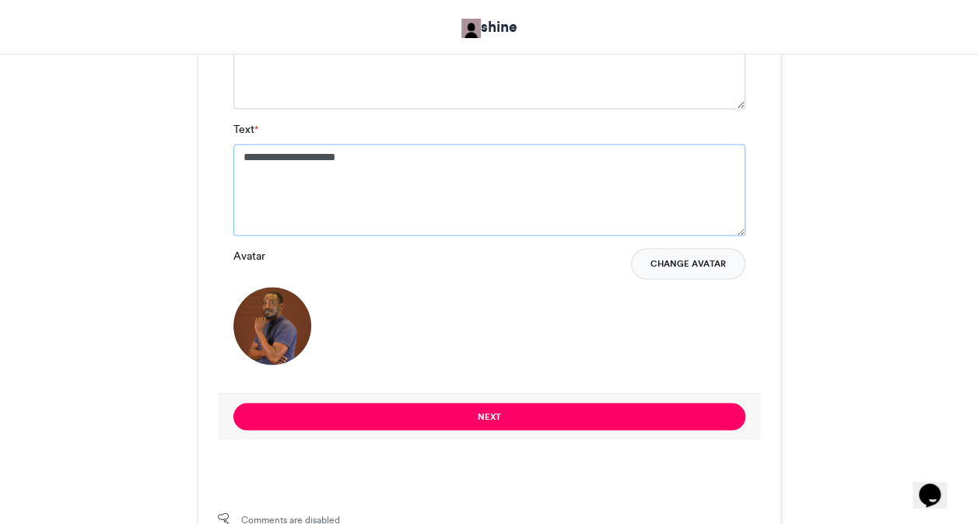
type textarea "**********"
click at [658, 268] on button "Change Avatar" at bounding box center [688, 263] width 114 height 31
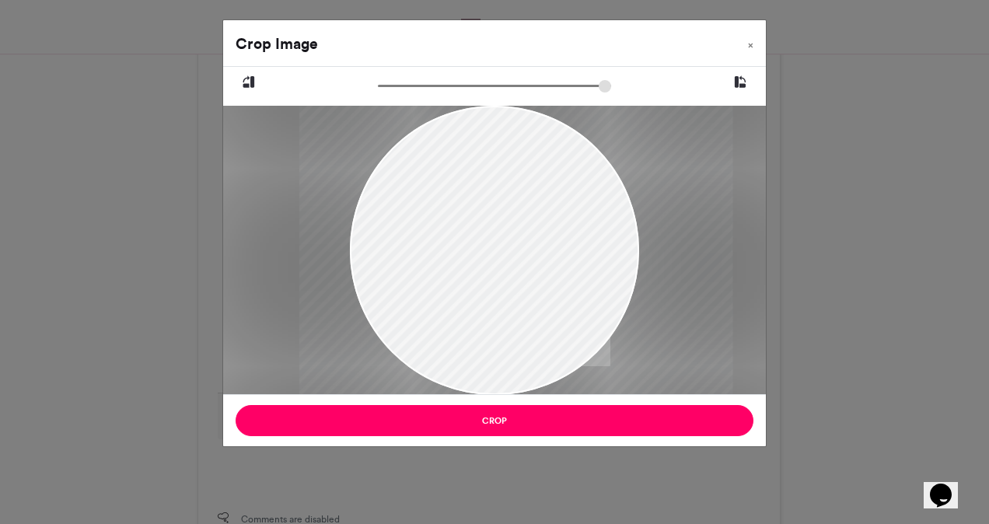
drag, startPoint x: 491, startPoint y: 254, endPoint x: 513, endPoint y: 257, distance: 22.7
click at [513, 257] on div at bounding box center [515, 250] width 433 height 289
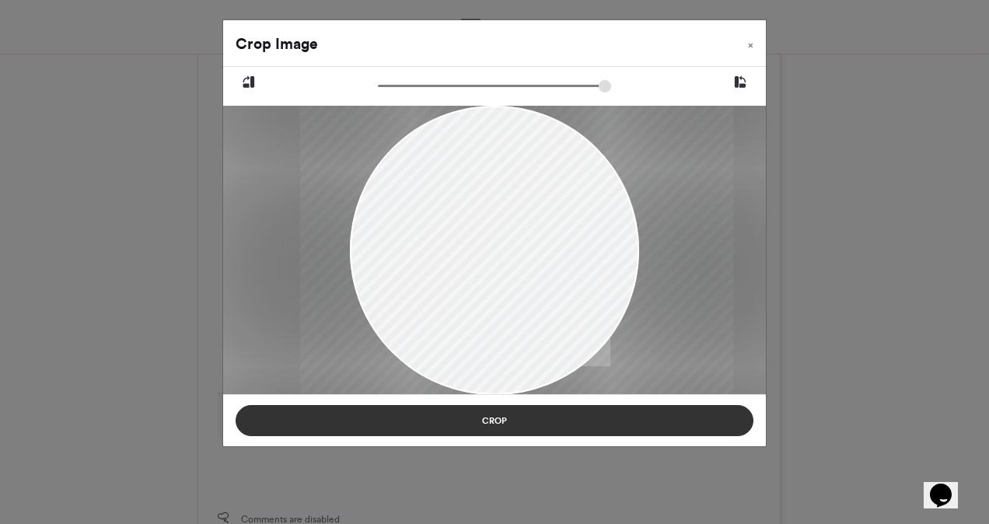
click at [515, 429] on button "Crop" at bounding box center [495, 420] width 518 height 31
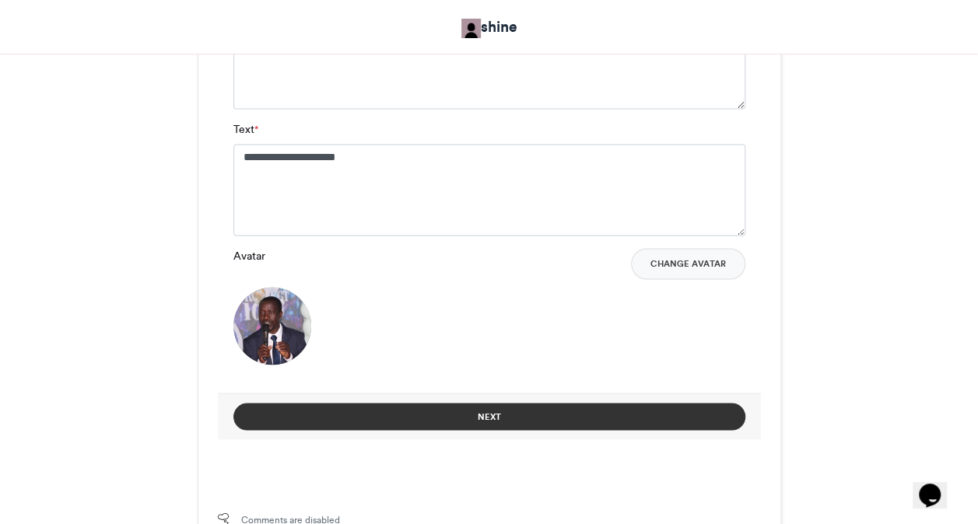
click at [457, 412] on button "Next" at bounding box center [489, 416] width 512 height 27
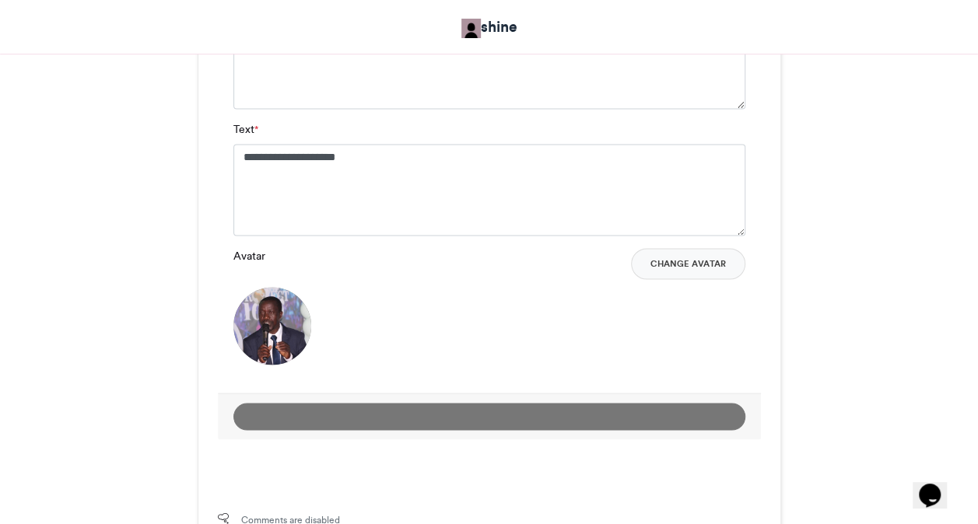
scroll to position [680, 0]
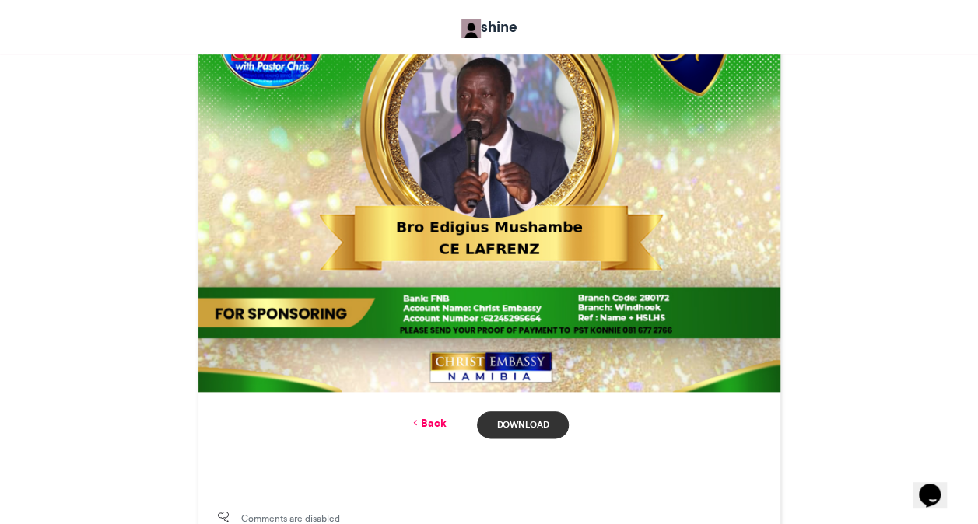
click at [533, 426] on link "Download" at bounding box center [522, 424] width 91 height 27
click at [439, 427] on link "Back" at bounding box center [427, 423] width 37 height 16
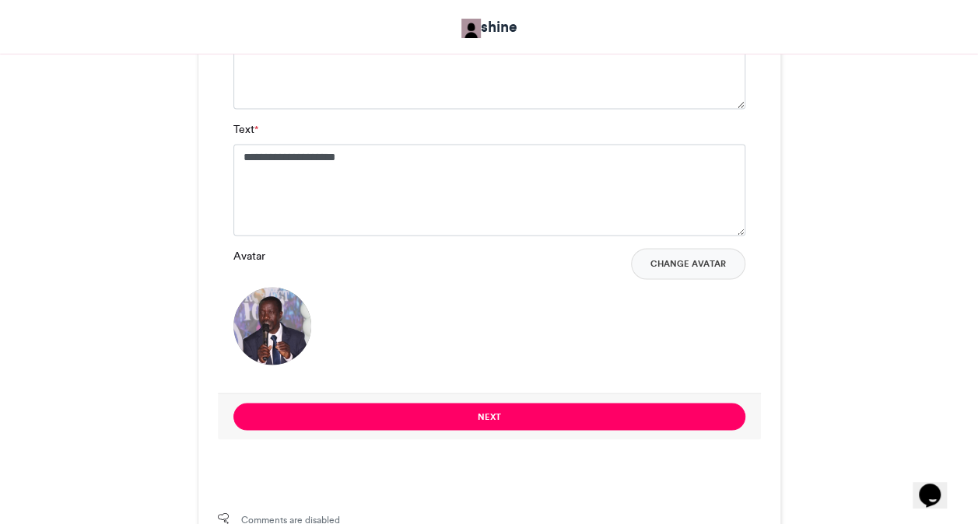
click at [375, 114] on div "**********" at bounding box center [489, 186] width 543 height 414
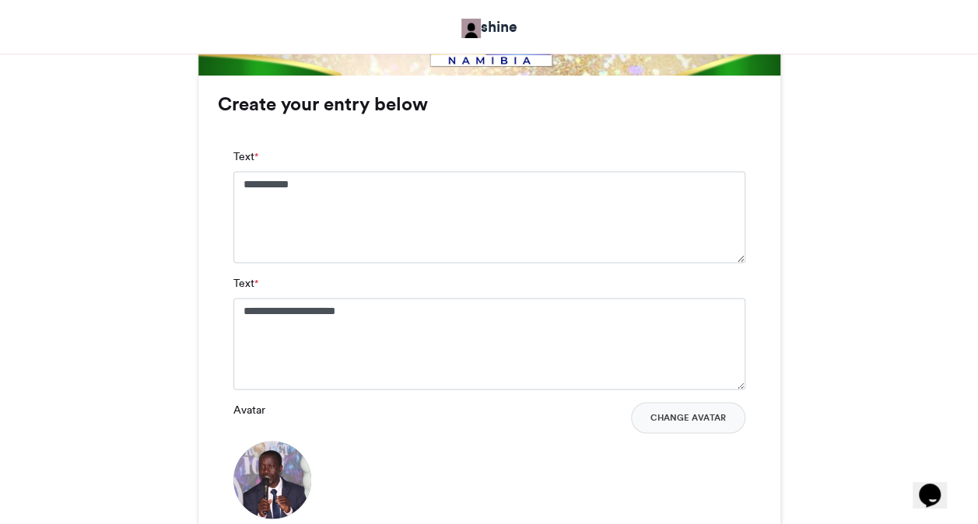
scroll to position [995, 0]
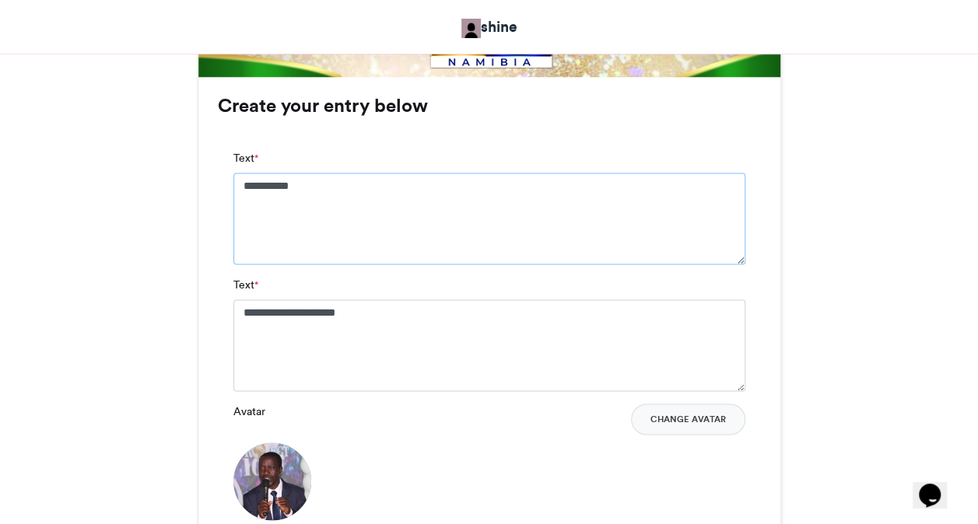
click at [323, 202] on textarea "**********" at bounding box center [489, 219] width 512 height 92
type textarea "**********"
type textarea "*"
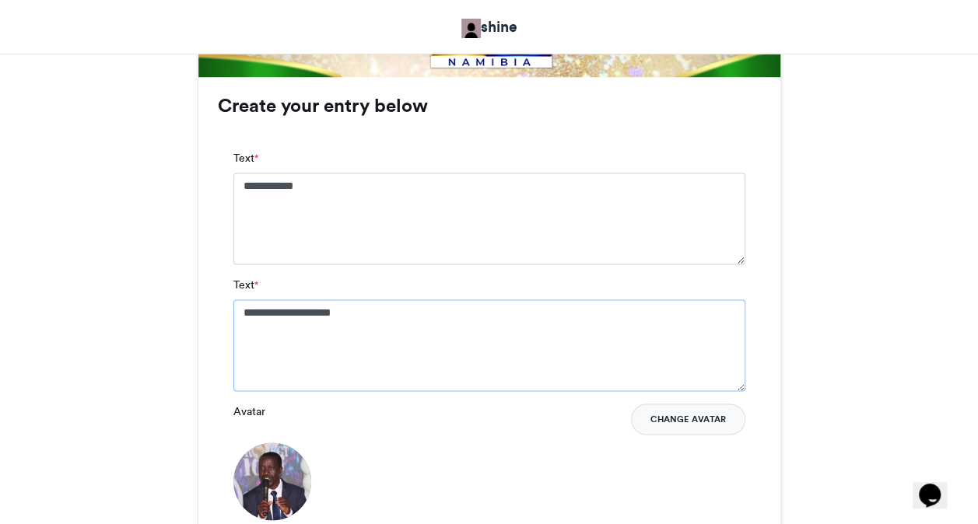
type textarea "**********"
click at [697, 427] on button "Change Avatar" at bounding box center [688, 419] width 114 height 31
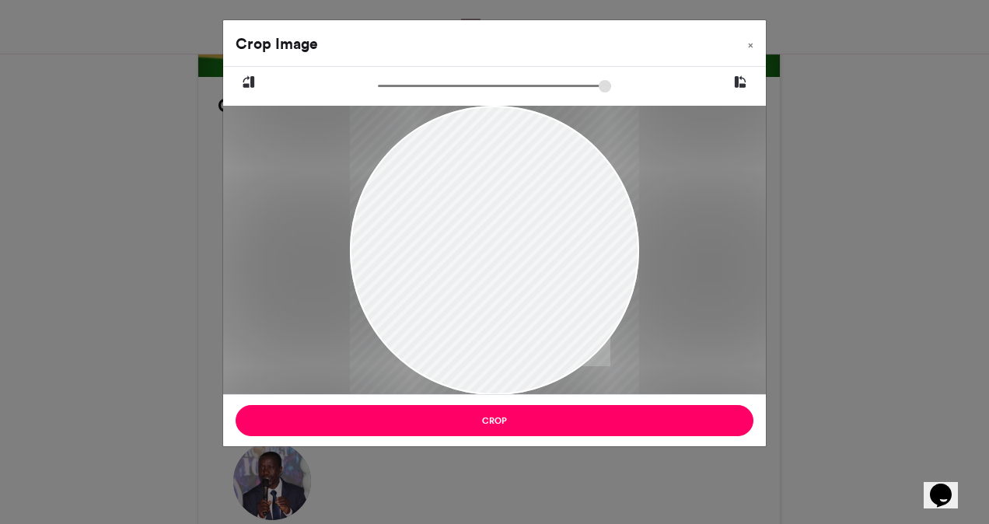
drag, startPoint x: 451, startPoint y: 287, endPoint x: 453, endPoint y: 240, distance: 46.7
click at [453, 240] on div at bounding box center [494, 209] width 289 height 386
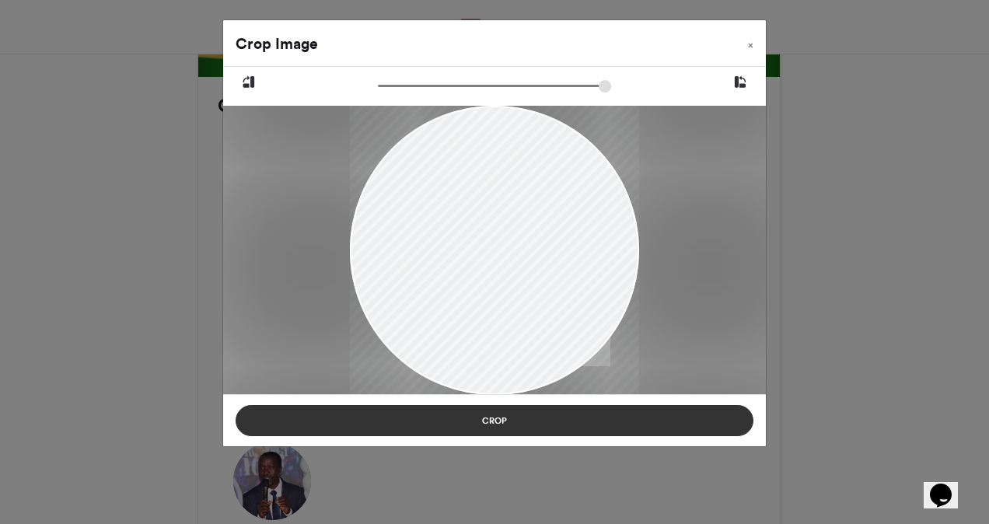
click at [491, 414] on button "Crop" at bounding box center [495, 420] width 518 height 31
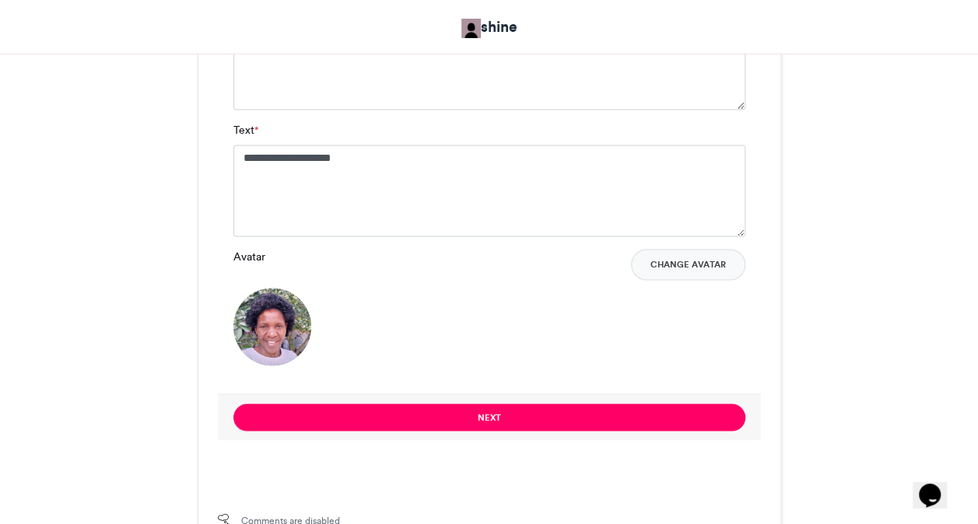
scroll to position [1150, 0]
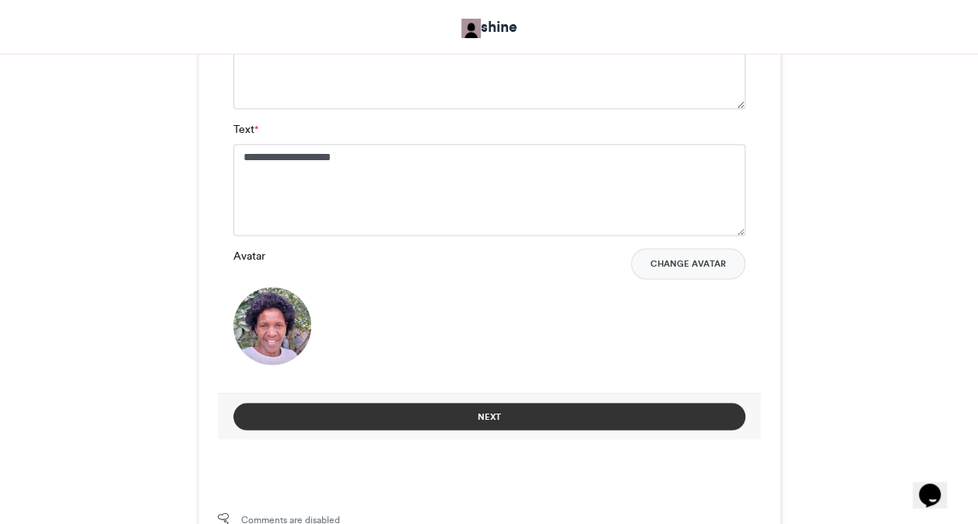
click at [524, 408] on button "Next" at bounding box center [489, 416] width 512 height 27
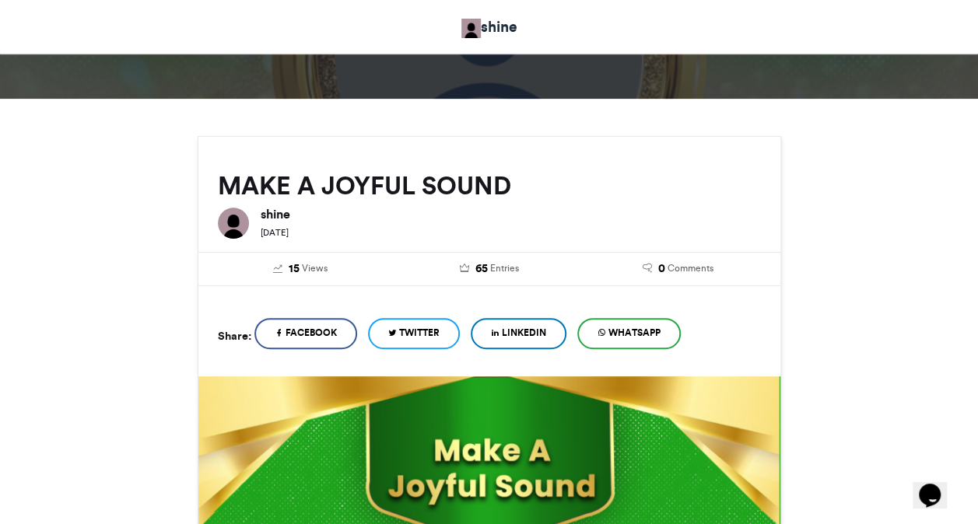
scroll to position [680, 0]
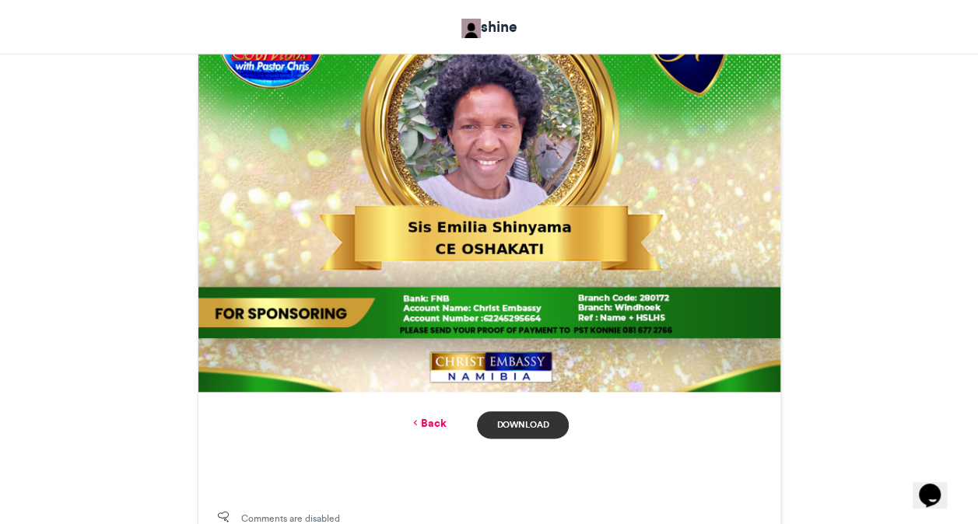
click at [539, 415] on link "Download" at bounding box center [522, 424] width 91 height 27
